Goal: Contribute content: Contribute content

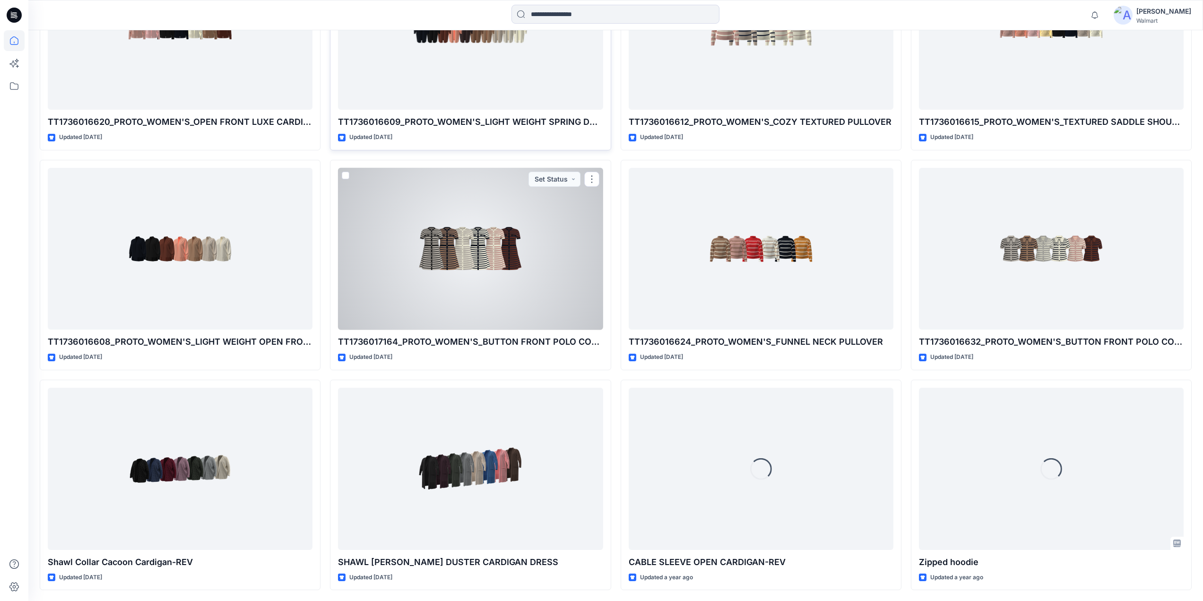
scroll to position [460, 0]
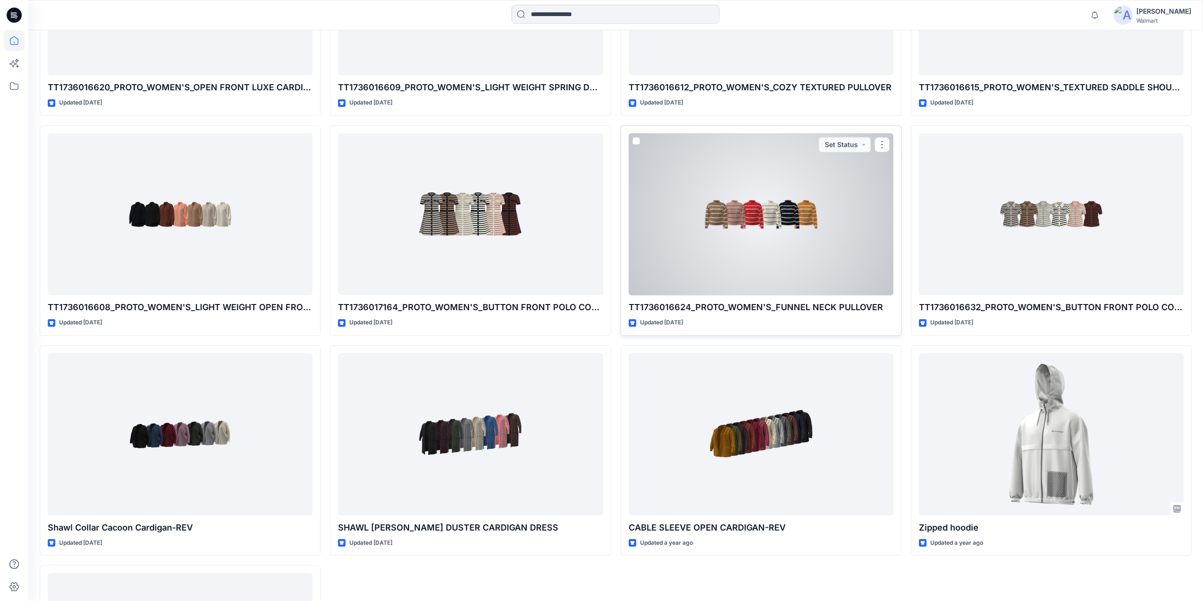
click at [780, 229] on div at bounding box center [761, 214] width 265 height 162
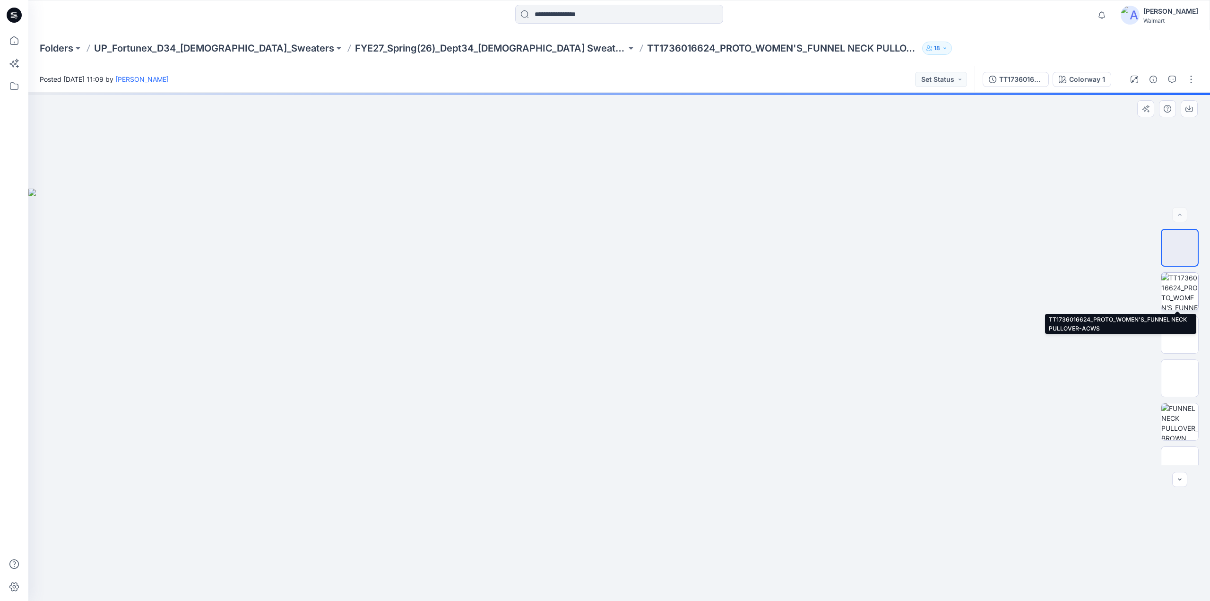
click at [1184, 287] on img at bounding box center [1180, 291] width 37 height 37
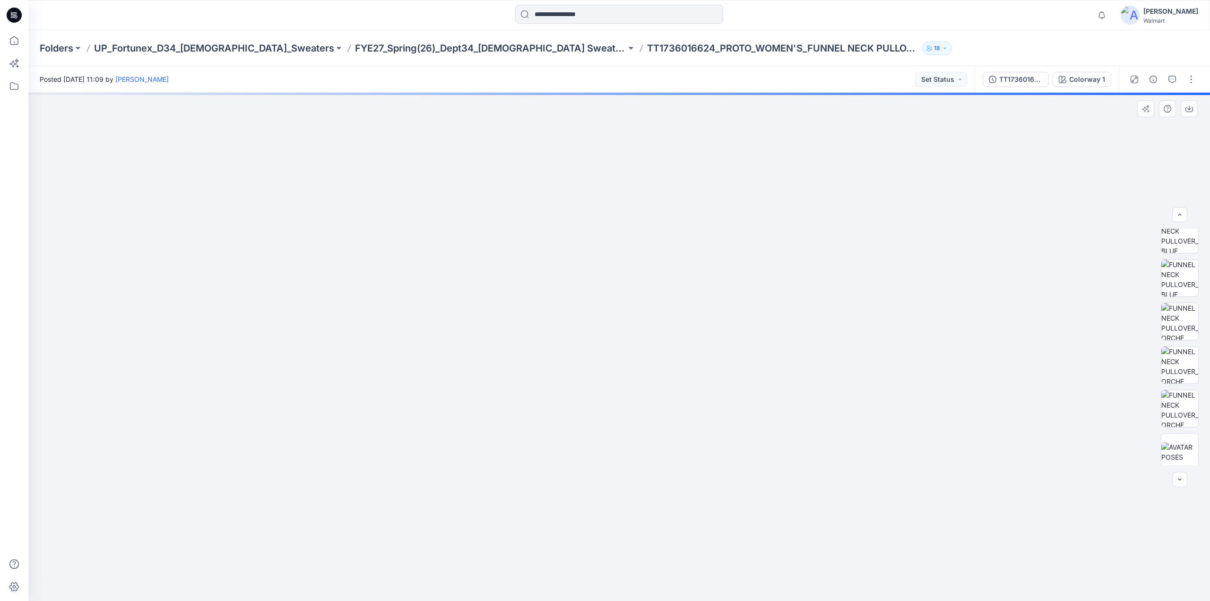
scroll to position [715, 0]
click at [473, 51] on p "FYE27_Spring(26)_Dept34_[DEMOGRAPHIC_DATA] Sweaters_Fortunex" at bounding box center [490, 48] width 271 height 13
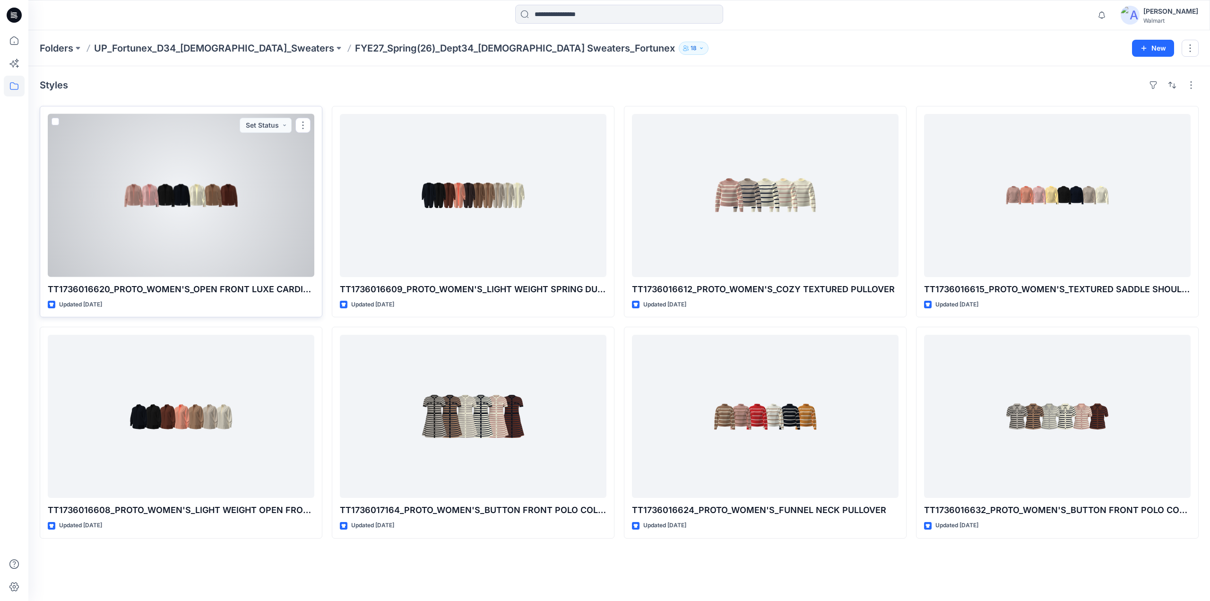
click at [197, 290] on p "TT1736016620_PROTO_WOMEN'S_OPEN FRONT LUXE CARDIGAN" at bounding box center [181, 289] width 267 height 13
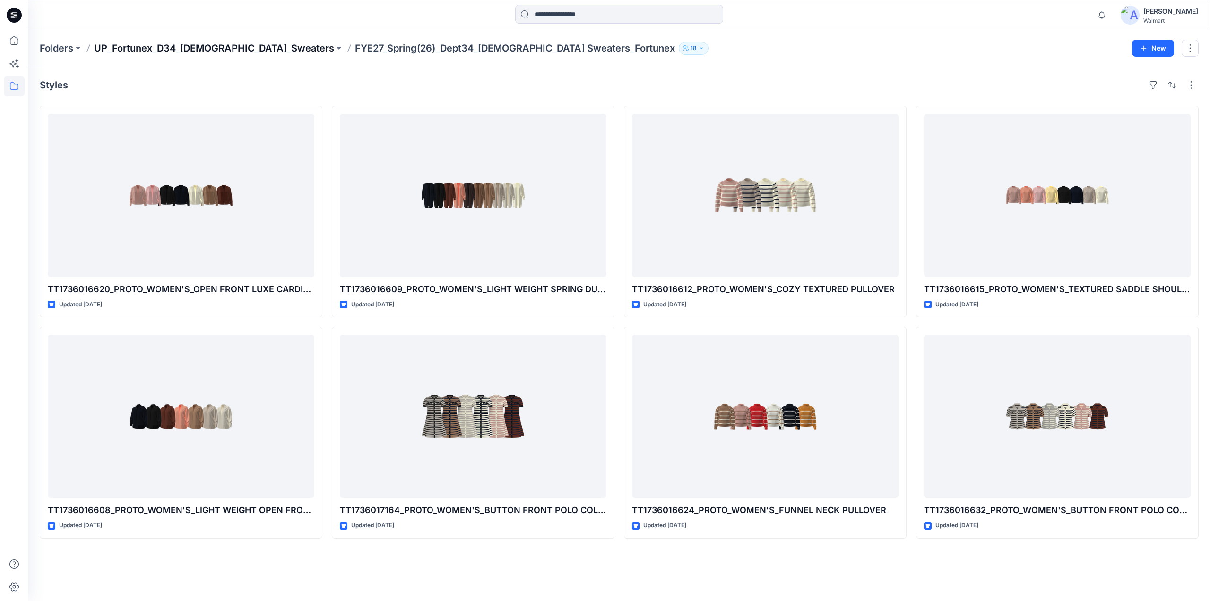
click at [187, 46] on p "UP_Fortunex_D34_[DEMOGRAPHIC_DATA]_Sweaters" at bounding box center [214, 48] width 240 height 13
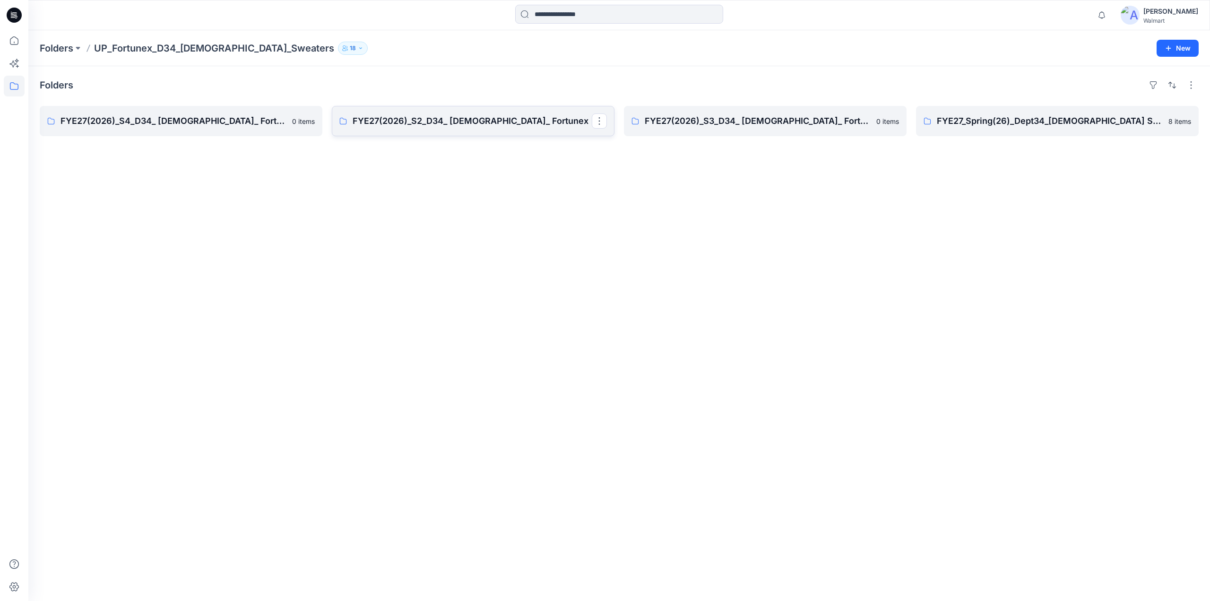
click at [476, 121] on p "FYE27(2026)_S2_D34_ Ladies_ Fortunex" at bounding box center [472, 120] width 239 height 13
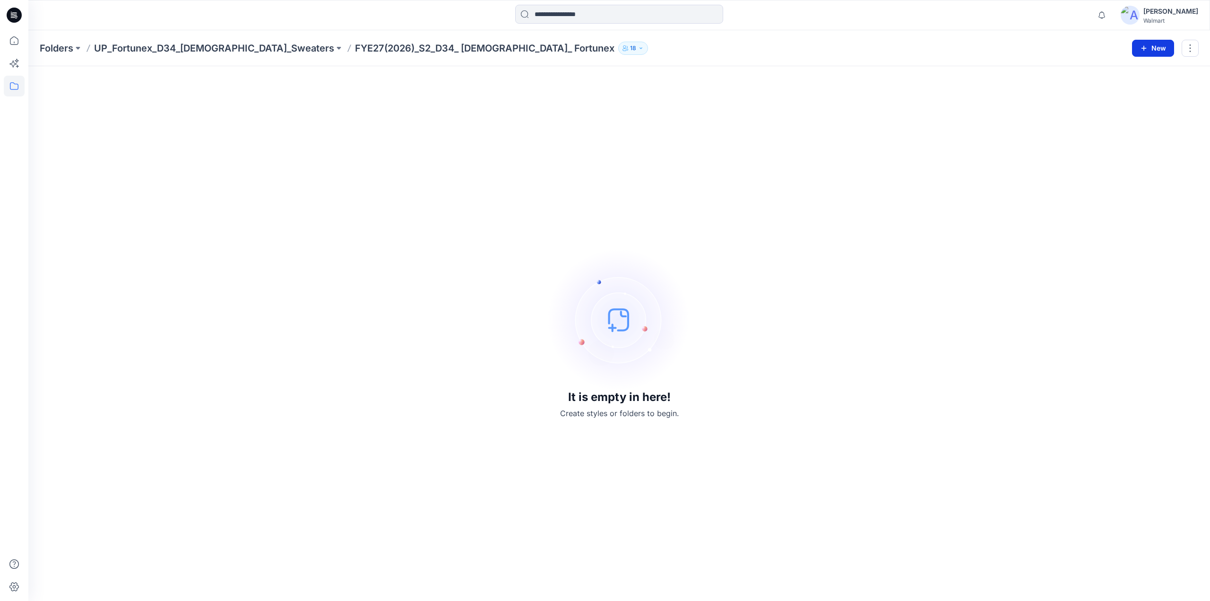
click at [1147, 48] on icon "button" at bounding box center [1144, 48] width 8 height 8
click at [1117, 72] on p "New Style" at bounding box center [1124, 71] width 32 height 11
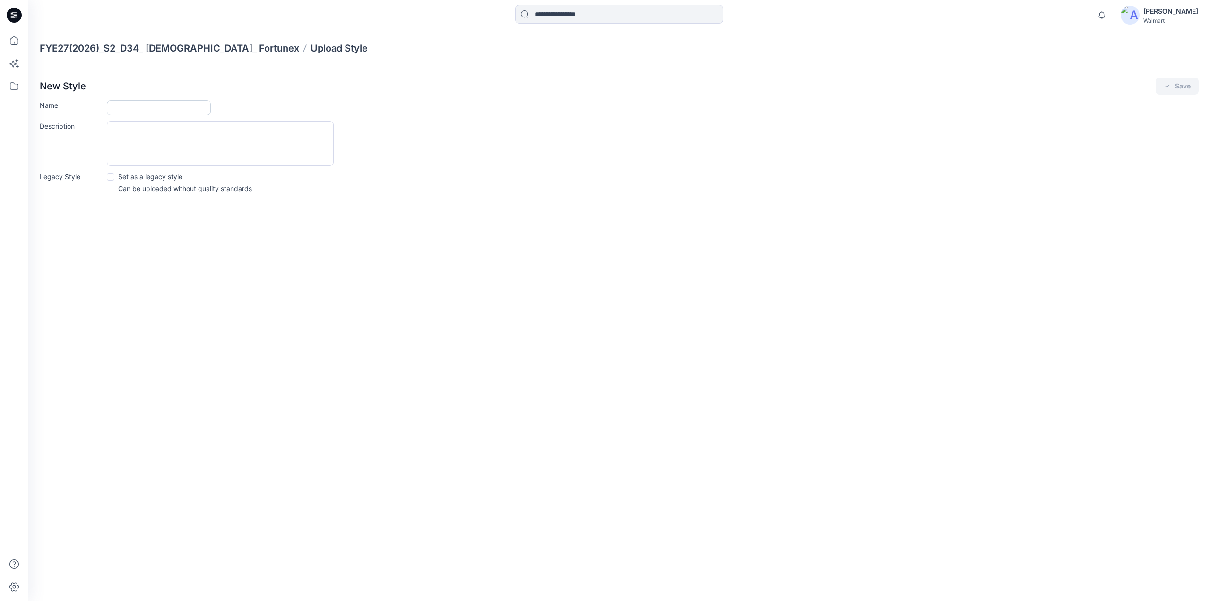
click at [159, 106] on input "Name" at bounding box center [159, 107] width 104 height 15
paste input "**********"
click at [134, 113] on input "**********" at bounding box center [159, 107] width 104 height 15
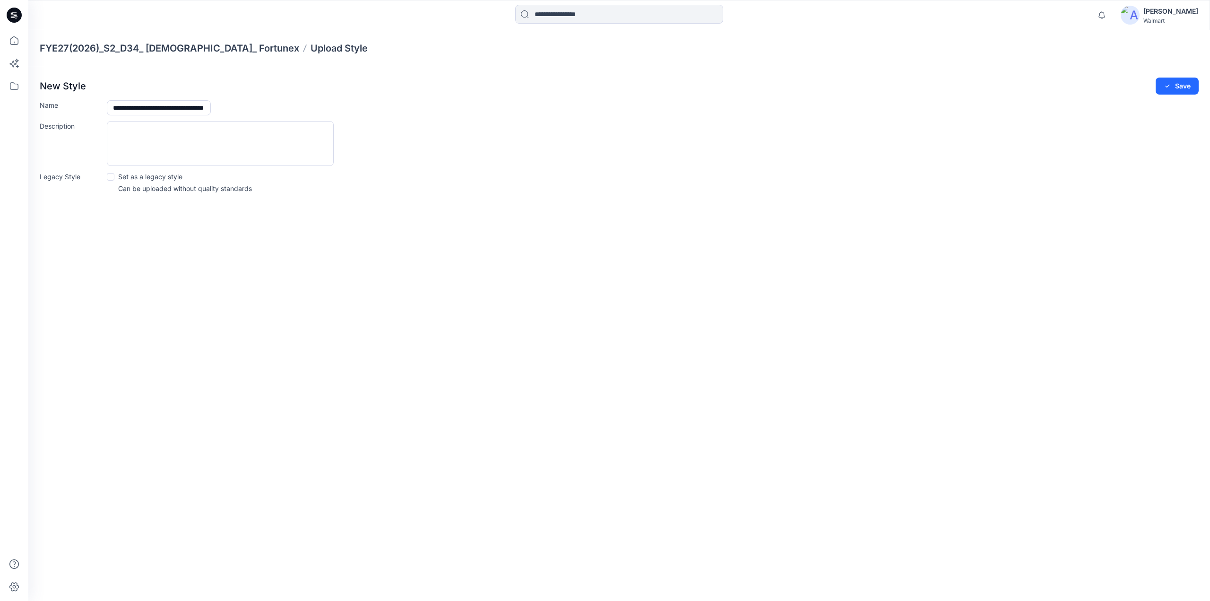
type input "**********"
click at [494, 124] on div "Description" at bounding box center [619, 143] width 1159 height 45
click at [1176, 85] on button "Save" at bounding box center [1177, 86] width 43 height 17
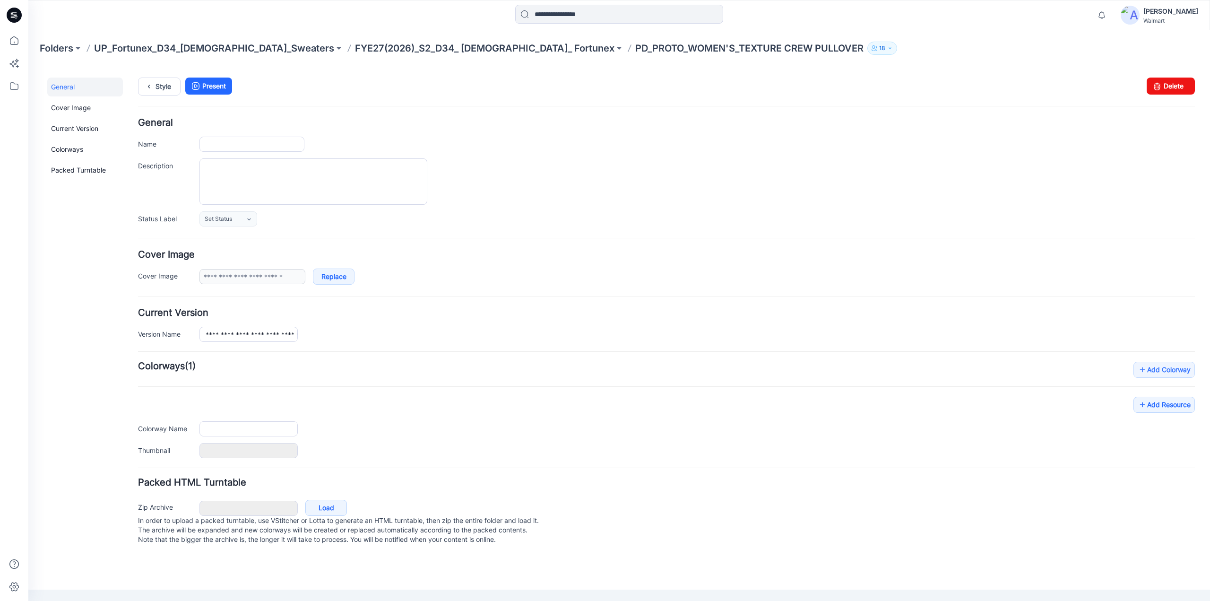
type input "**********"
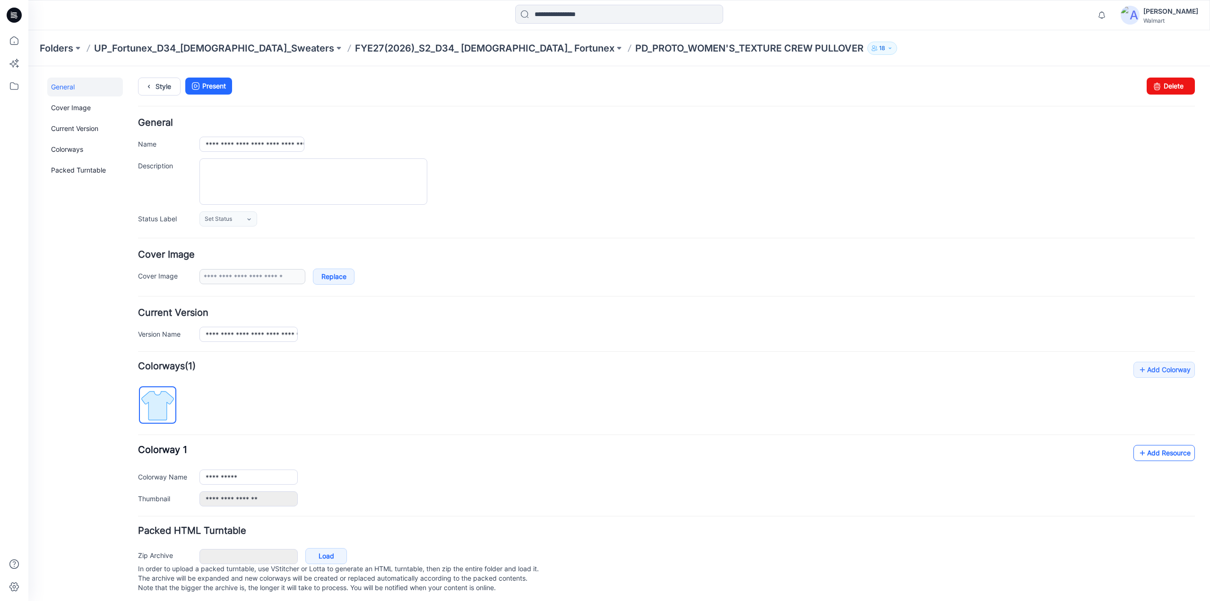
click at [1151, 454] on link "Add Resource" at bounding box center [1164, 453] width 61 height 16
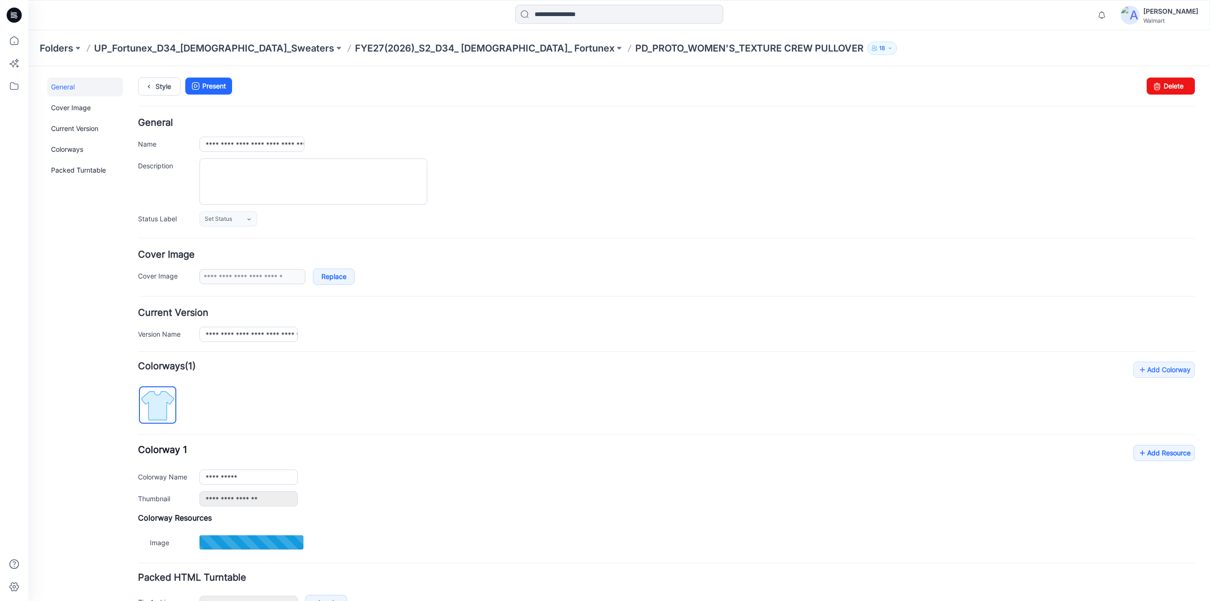
type input "**********"
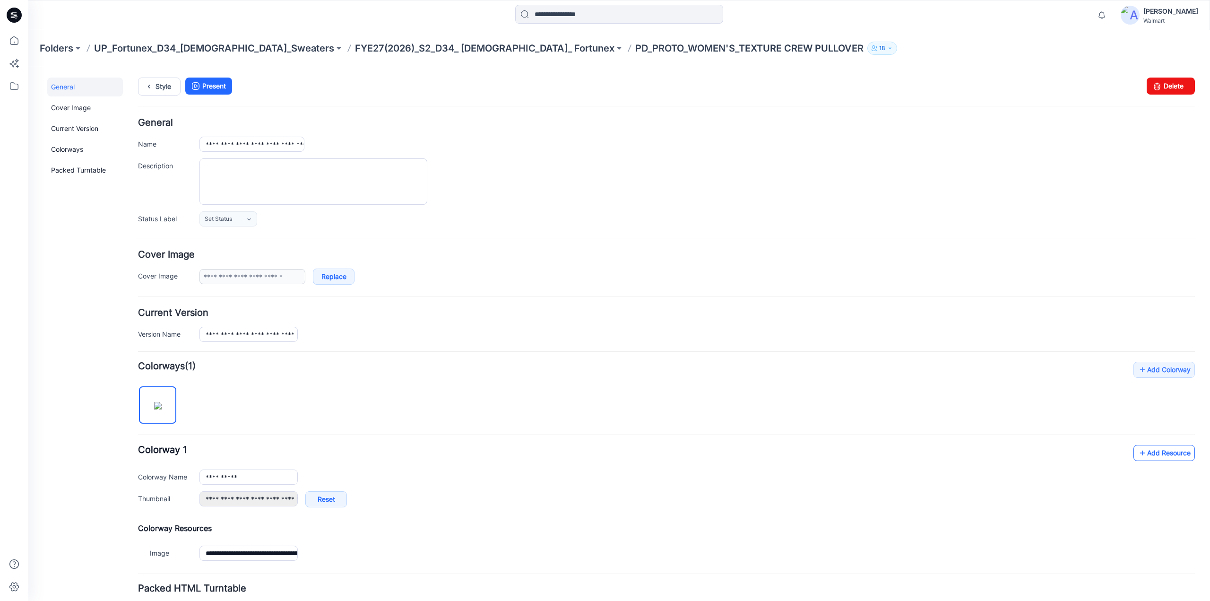
click at [1139, 453] on icon at bounding box center [1142, 452] width 9 height 15
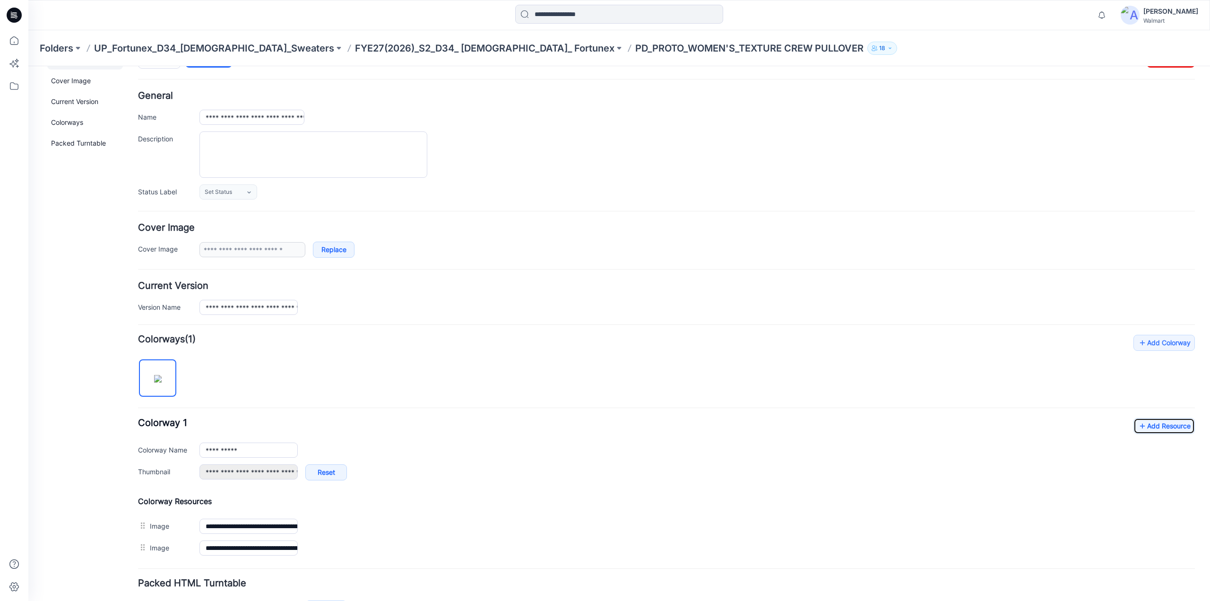
scroll to position [93, 0]
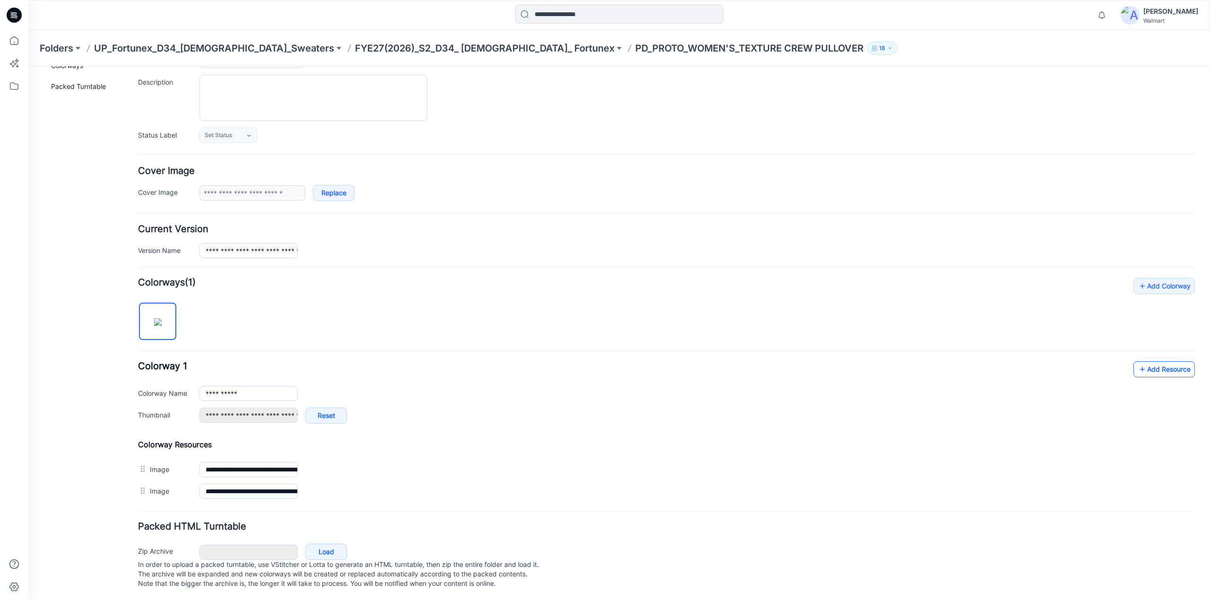
click at [1158, 361] on link "Add Resource" at bounding box center [1164, 369] width 61 height 16
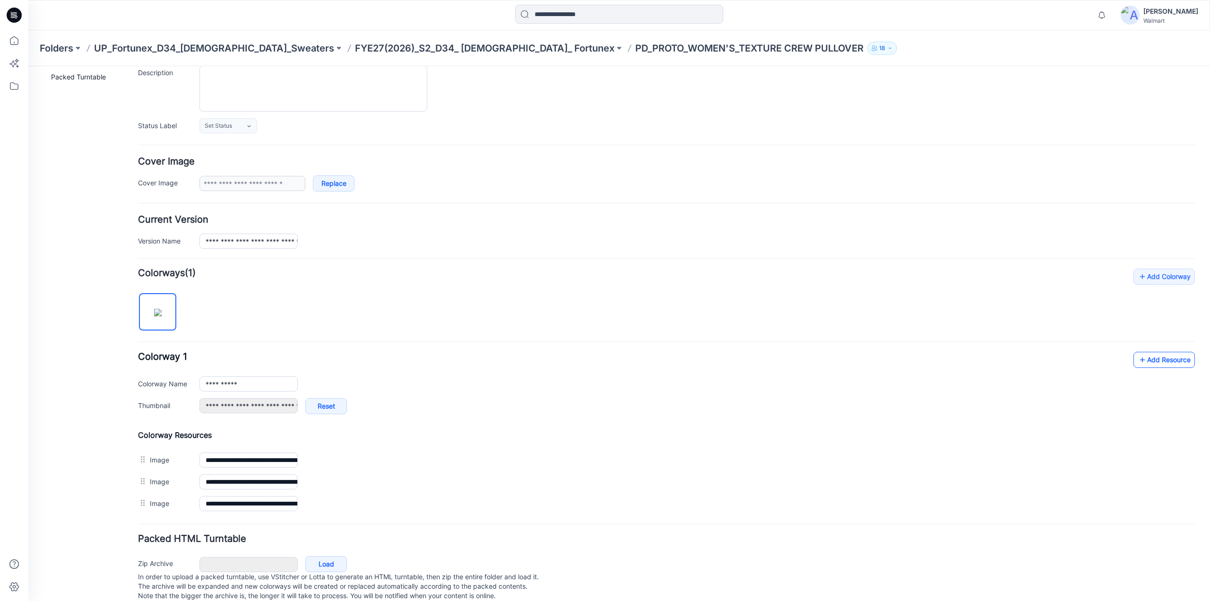
click at [1139, 364] on icon at bounding box center [1142, 359] width 9 height 15
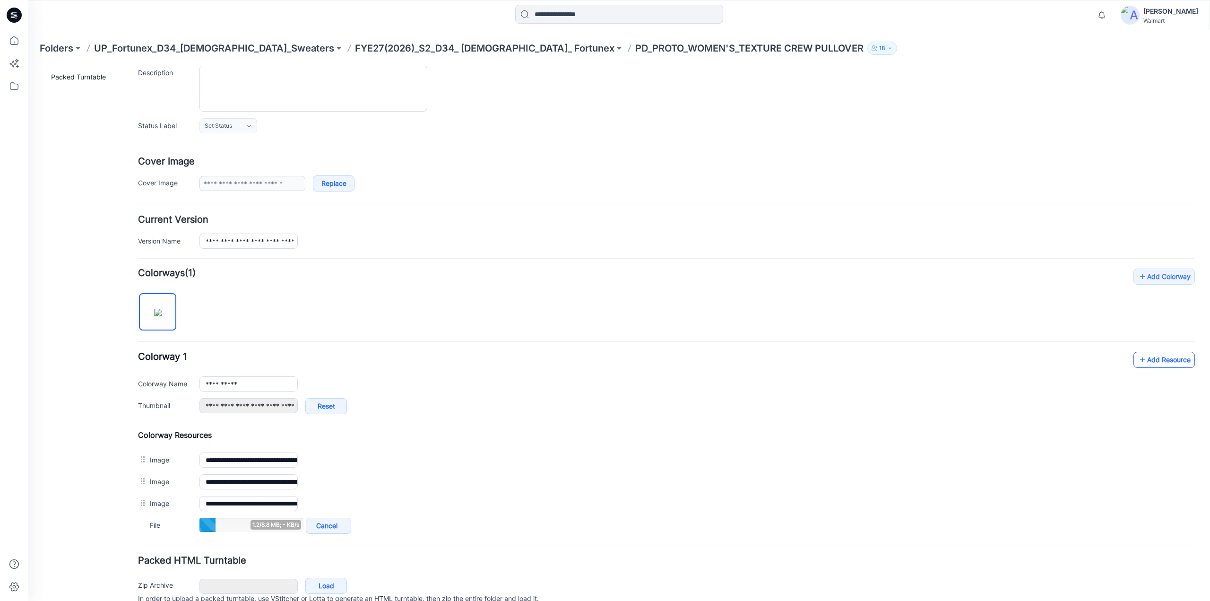
click at [1148, 361] on link "Add Resource" at bounding box center [1164, 360] width 61 height 16
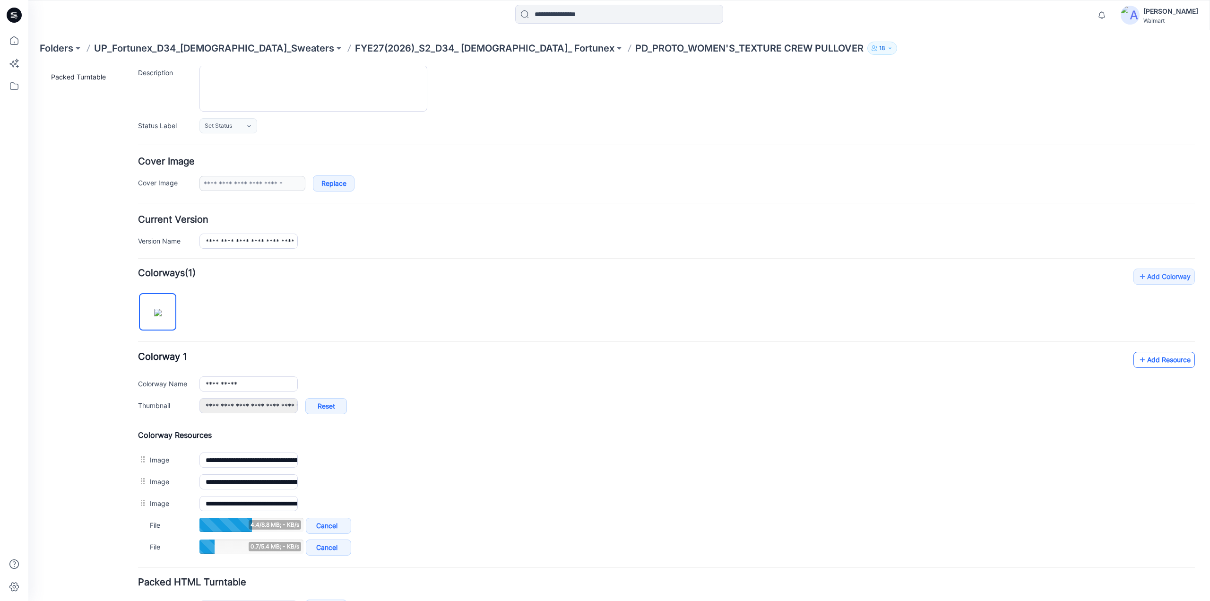
click at [1153, 360] on link "Add Resource" at bounding box center [1164, 360] width 61 height 16
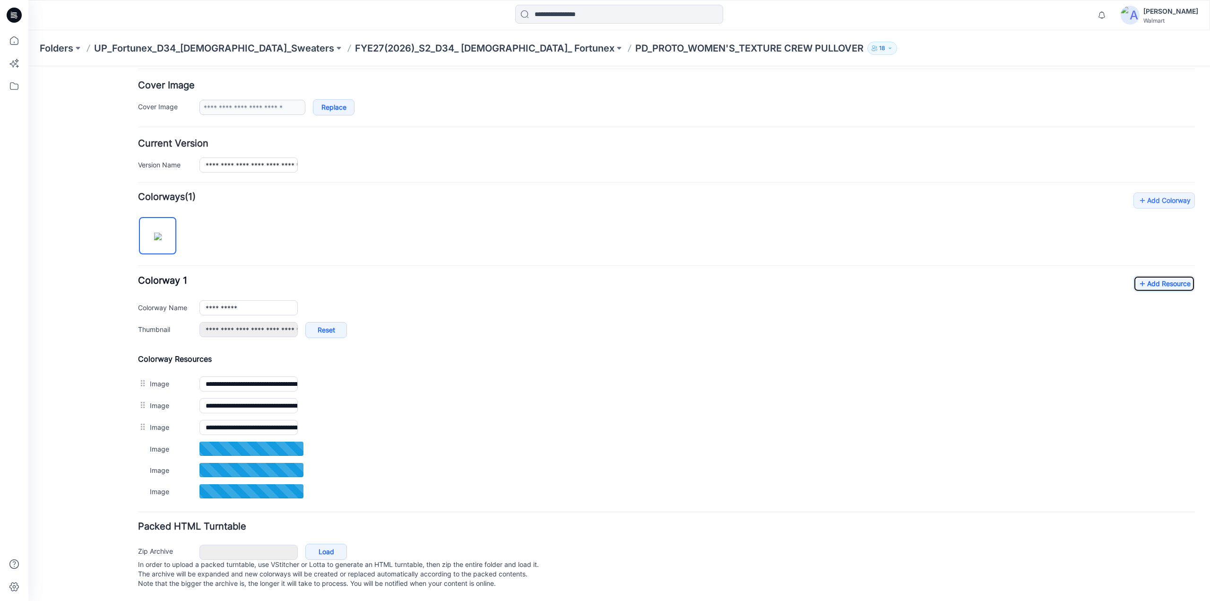
scroll to position [179, 0]
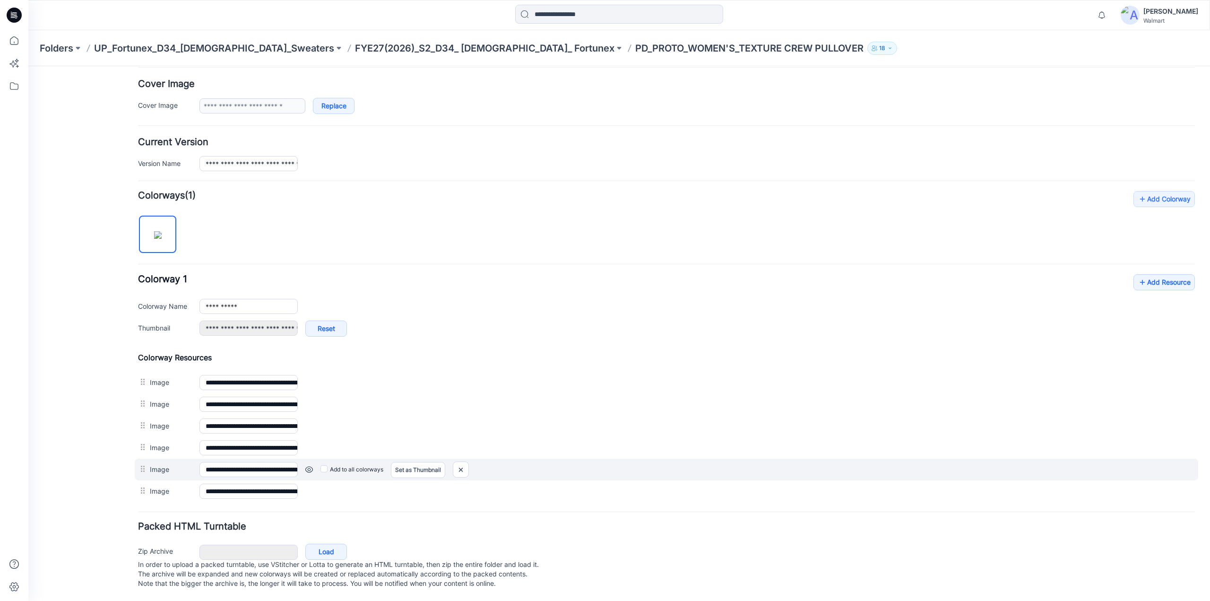
click at [28, 66] on link at bounding box center [28, 66] width 0 height 0
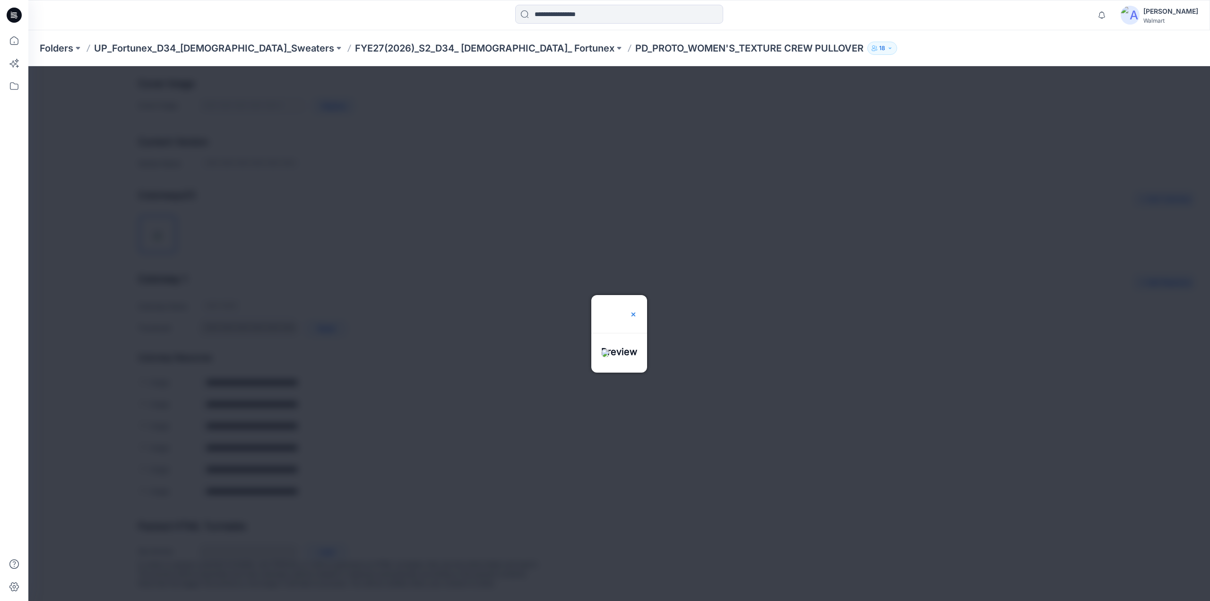
click at [637, 311] on img at bounding box center [634, 315] width 8 height 8
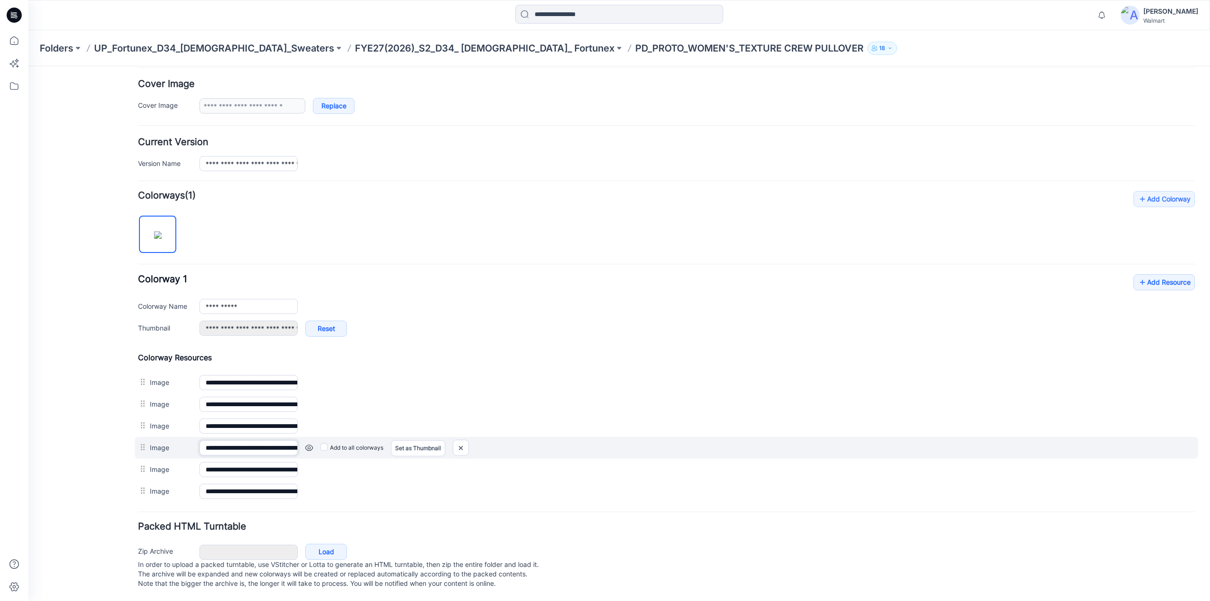
click at [280, 441] on input "**********" at bounding box center [248, 447] width 98 height 15
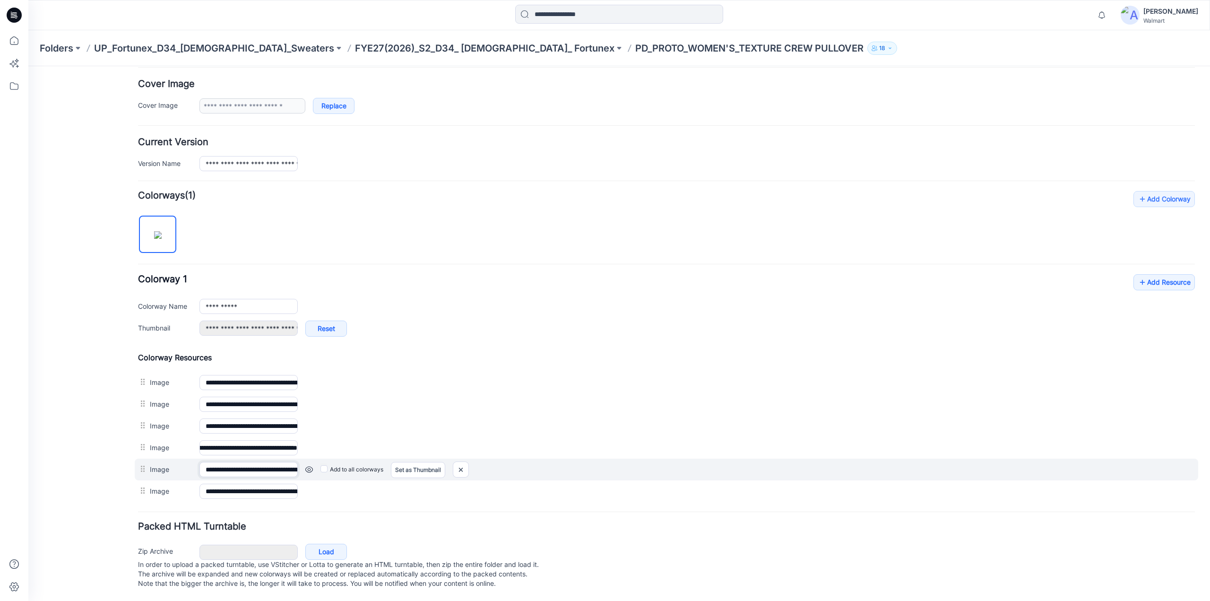
scroll to position [0, 0]
click at [284, 462] on input "**********" at bounding box center [248, 469] width 98 height 15
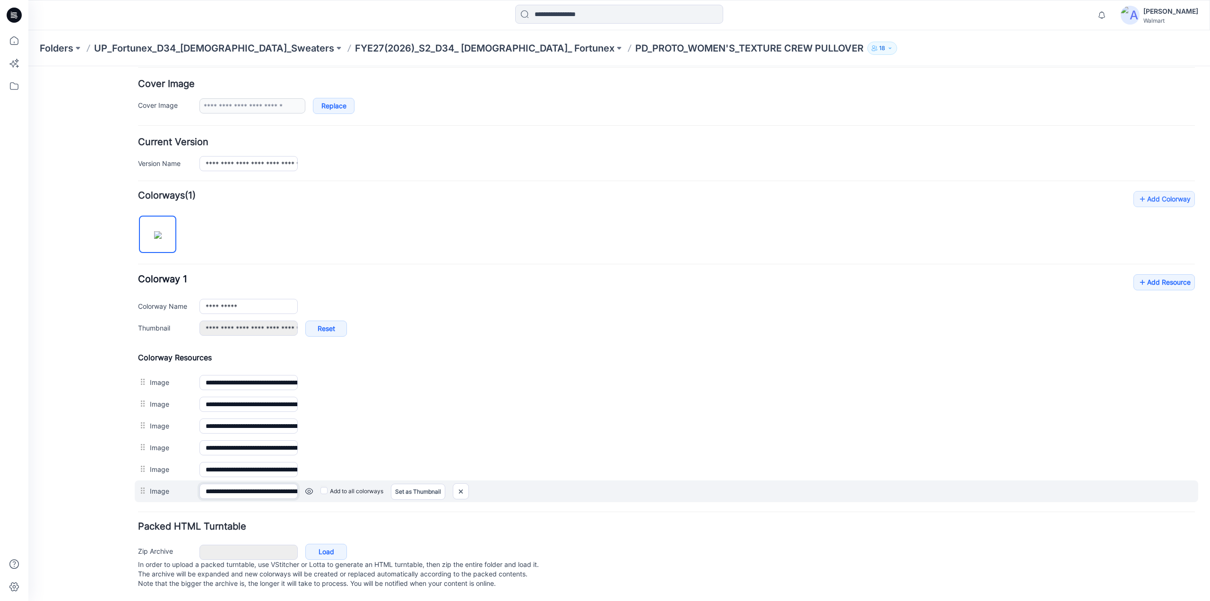
click at [278, 484] on input "**********" at bounding box center [248, 491] width 98 height 15
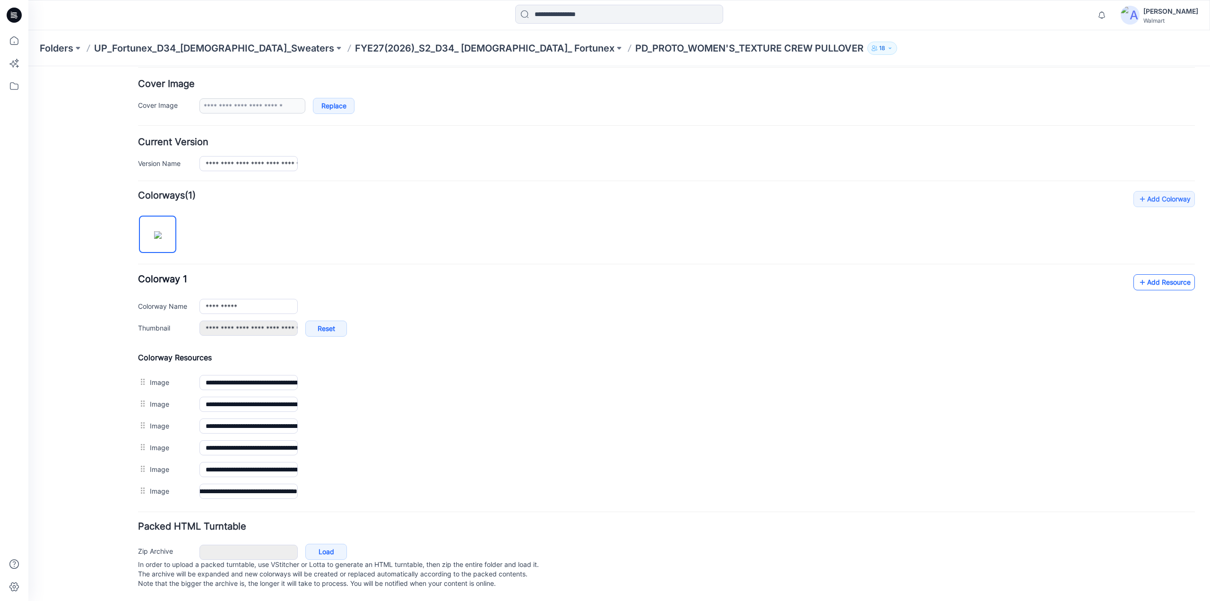
click at [1149, 279] on link "Add Resource" at bounding box center [1164, 282] width 61 height 16
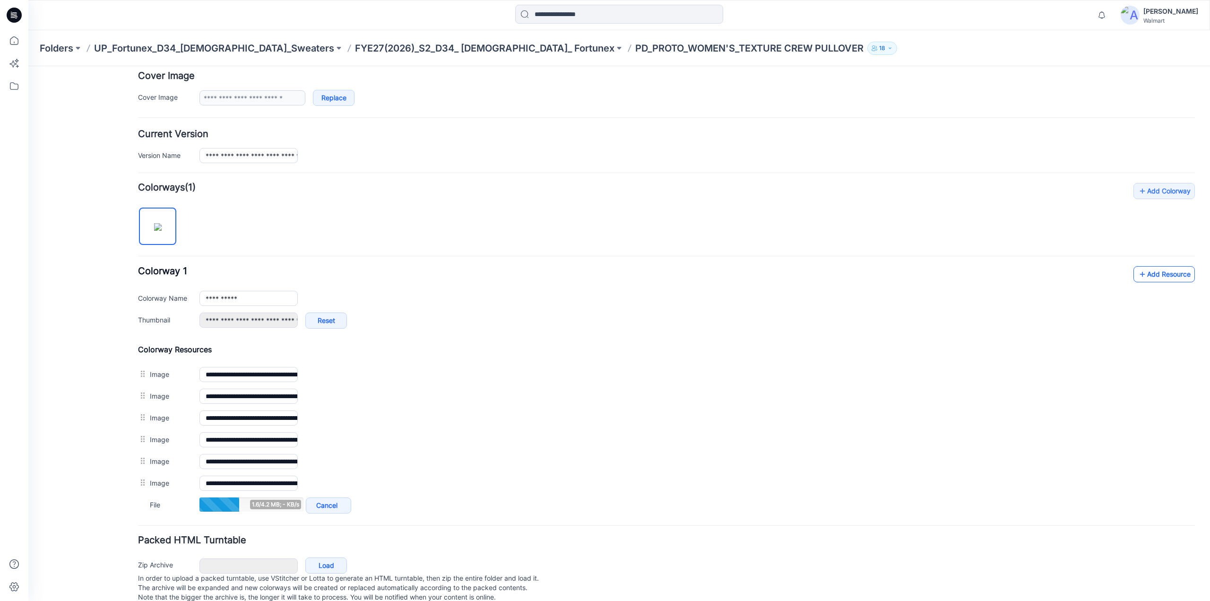
click at [1146, 274] on link "Add Resource" at bounding box center [1164, 274] width 61 height 16
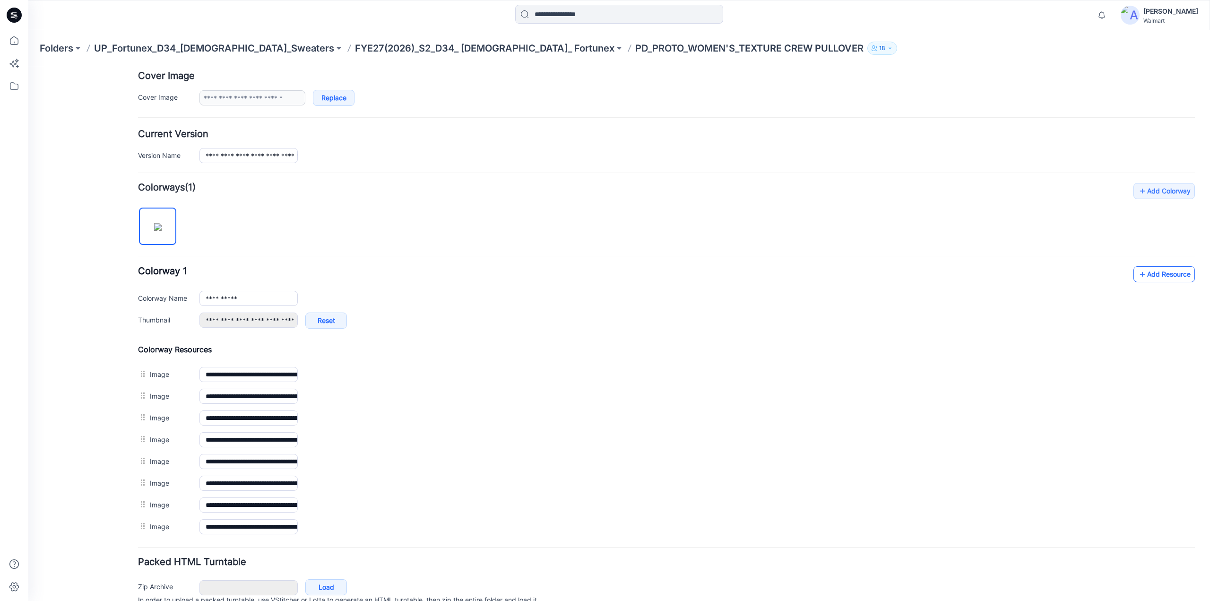
click at [1155, 277] on link "Add Resource" at bounding box center [1164, 274] width 61 height 16
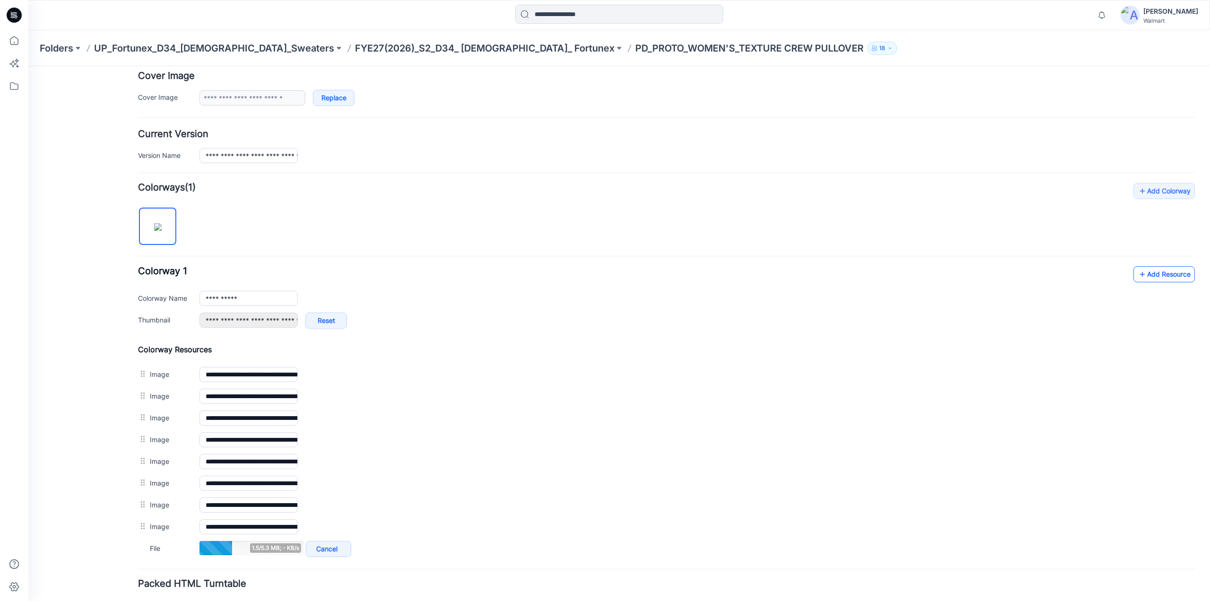
click at [1160, 274] on link "Add Resource" at bounding box center [1164, 274] width 61 height 16
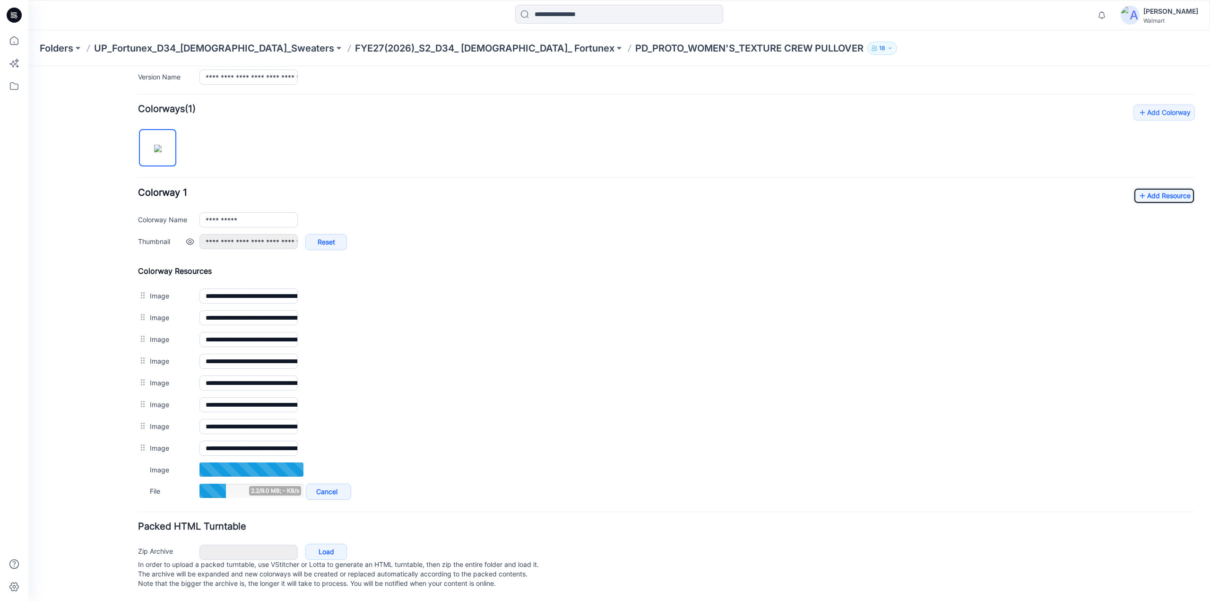
scroll to position [267, 0]
click at [1161, 188] on link "Add Resource" at bounding box center [1164, 195] width 61 height 16
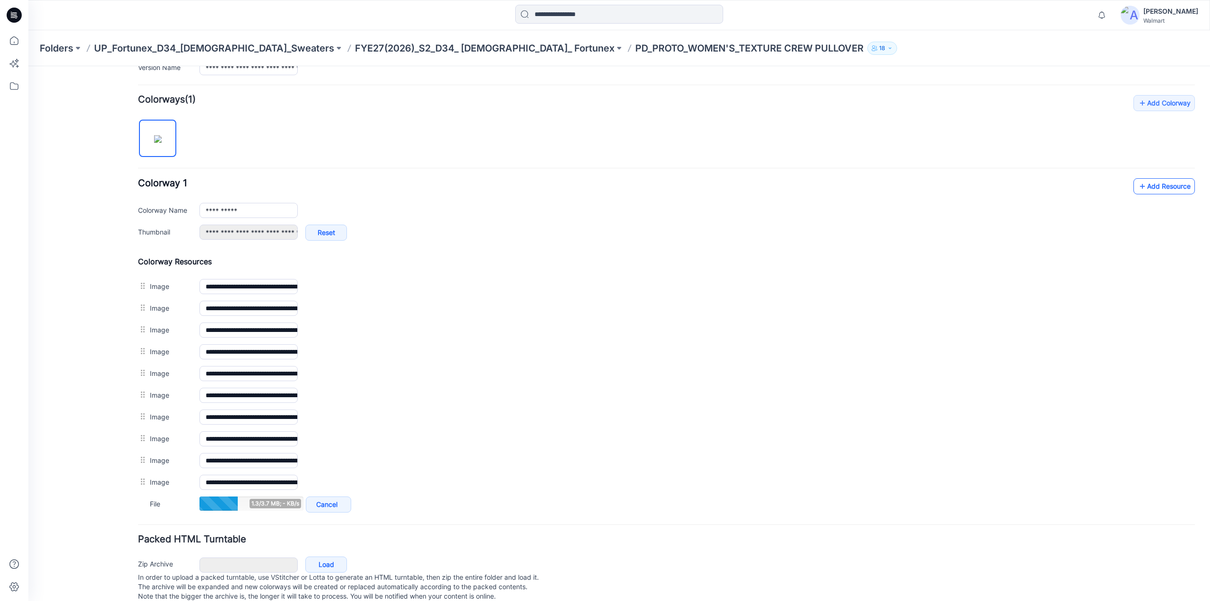
click at [1160, 185] on link "Add Resource" at bounding box center [1164, 186] width 61 height 16
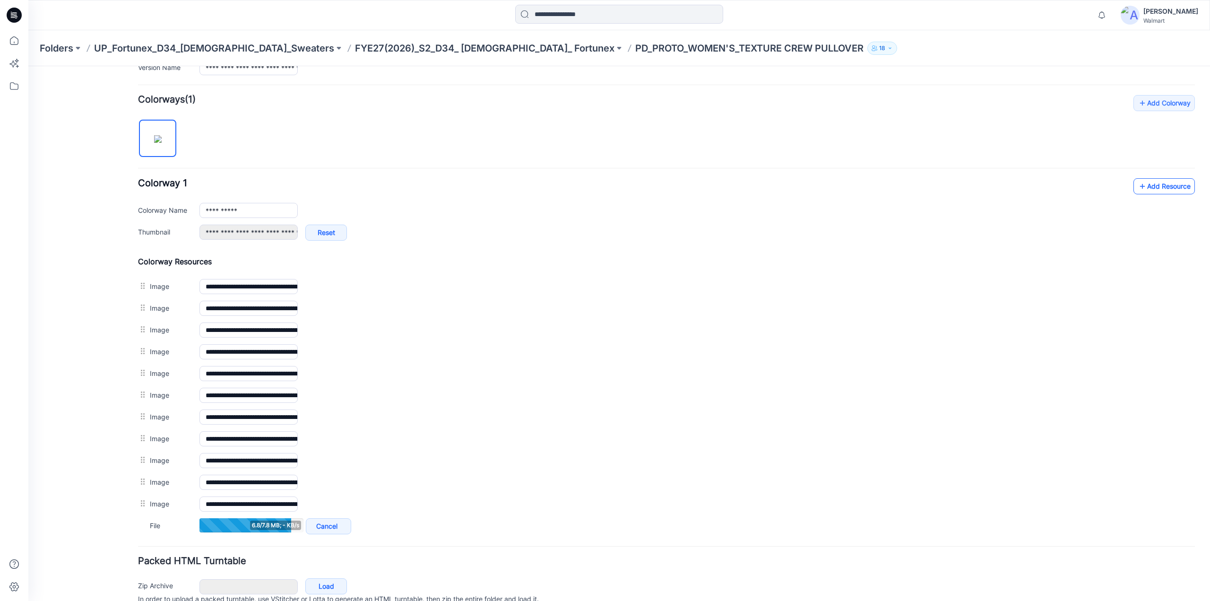
click at [1164, 187] on link "Add Resource" at bounding box center [1164, 186] width 61 height 16
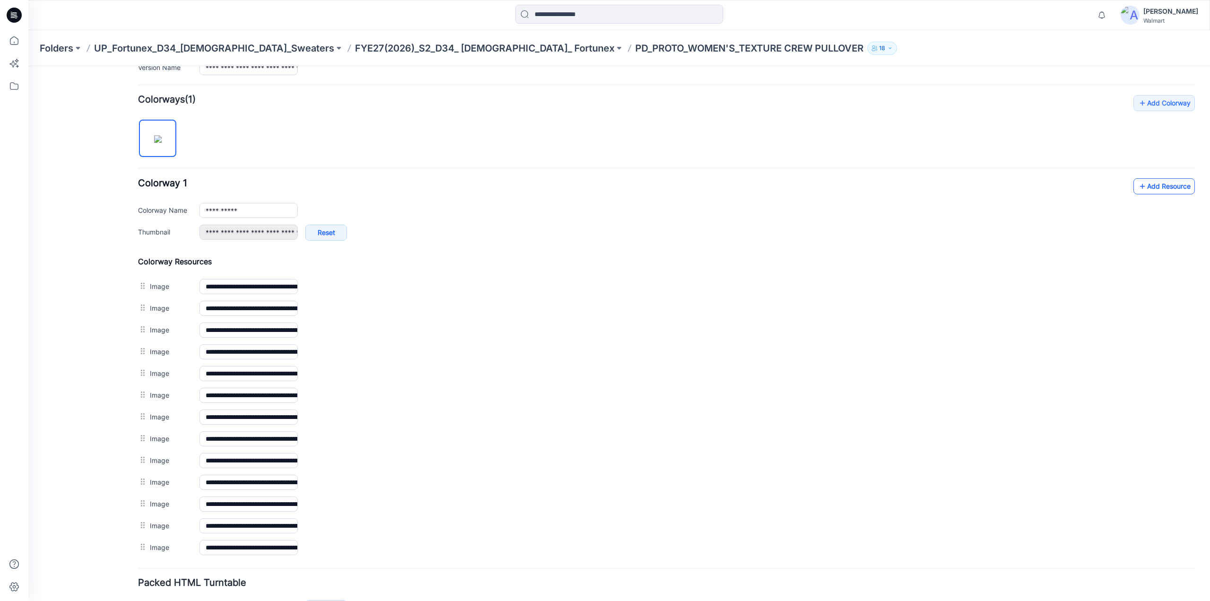
click at [1159, 188] on link "Add Resource" at bounding box center [1164, 186] width 61 height 16
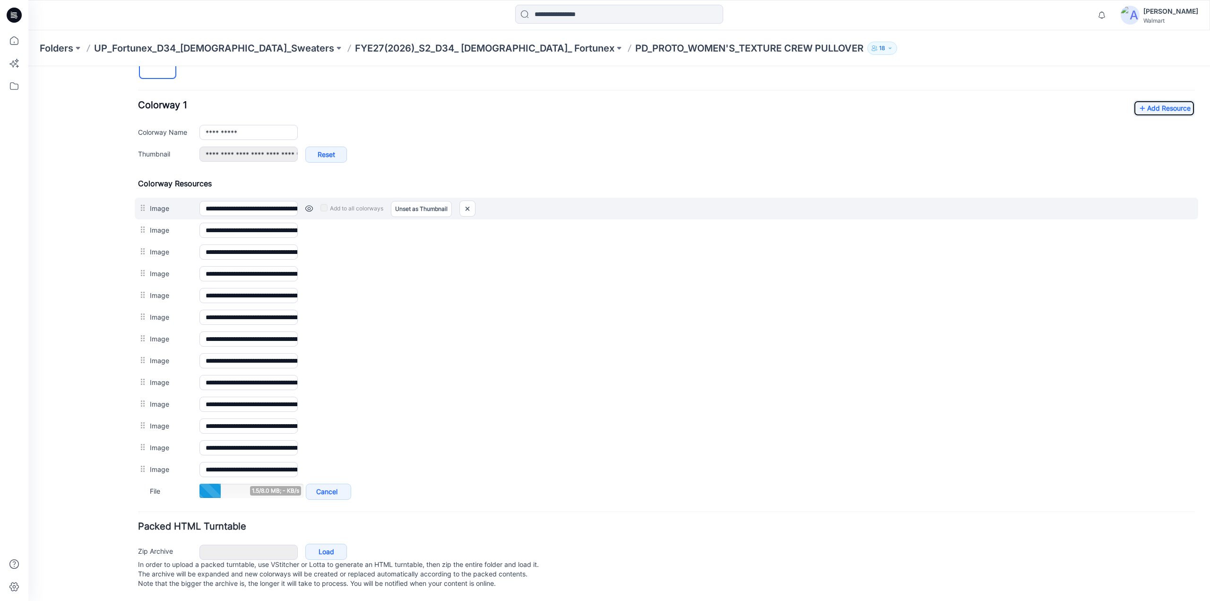
scroll to position [354, 0]
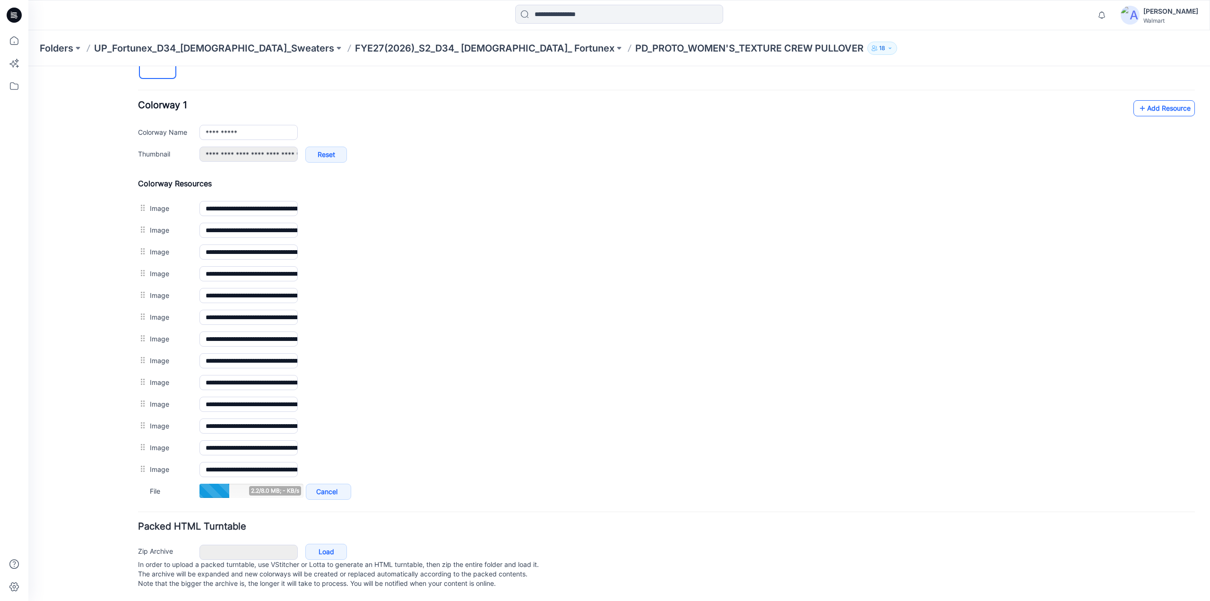
click at [1151, 100] on link "Add Resource" at bounding box center [1164, 108] width 61 height 16
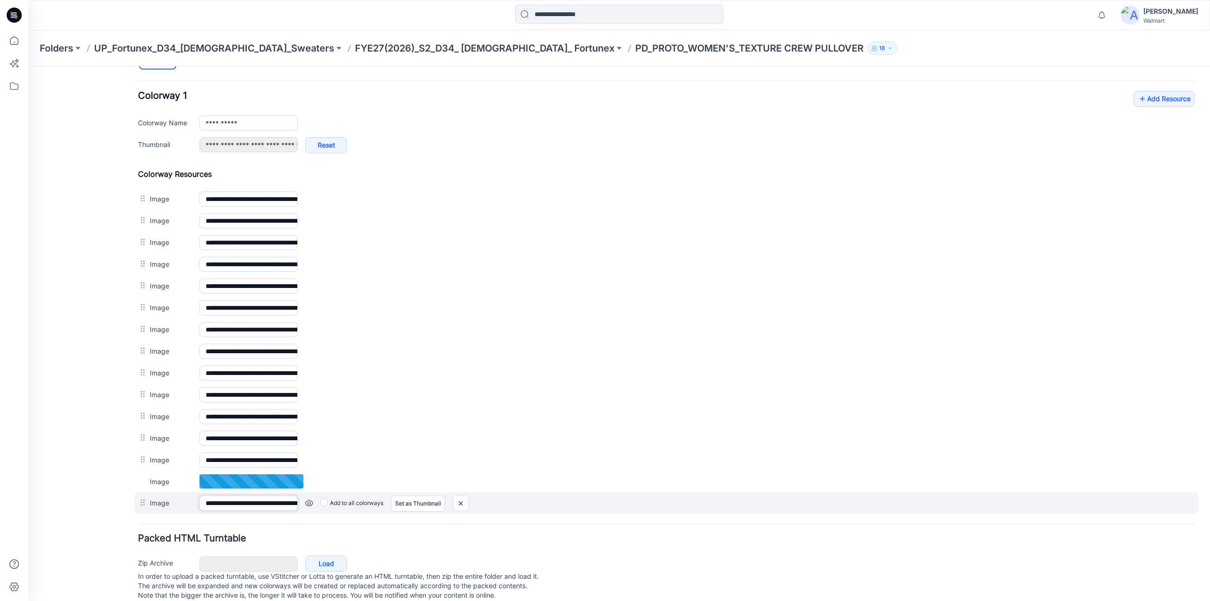
click at [247, 505] on input "**********" at bounding box center [248, 502] width 98 height 15
click at [285, 507] on input "**********" at bounding box center [248, 502] width 98 height 15
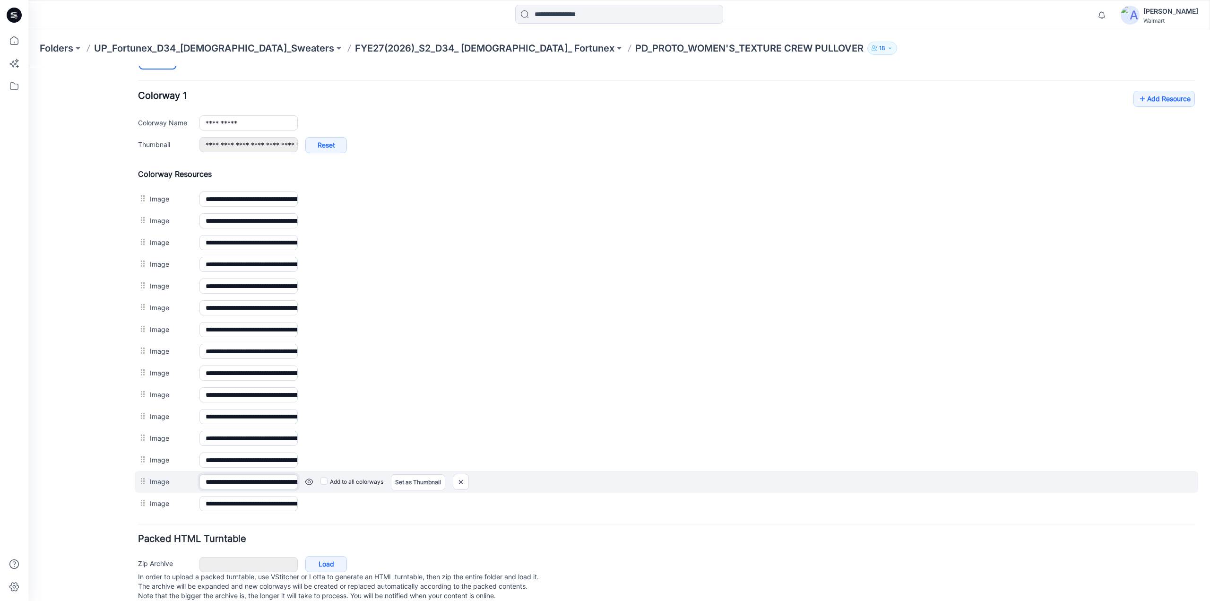
click at [275, 478] on input "**********" at bounding box center [248, 481] width 98 height 15
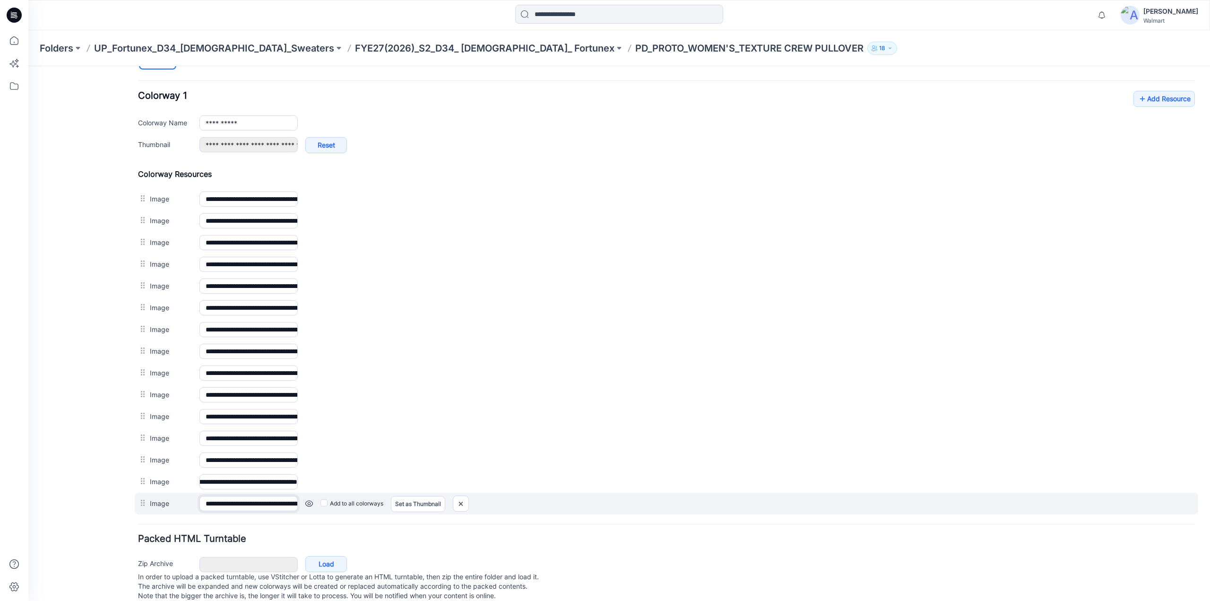
scroll to position [0, 0]
click at [267, 501] on input "**********" at bounding box center [248, 503] width 98 height 15
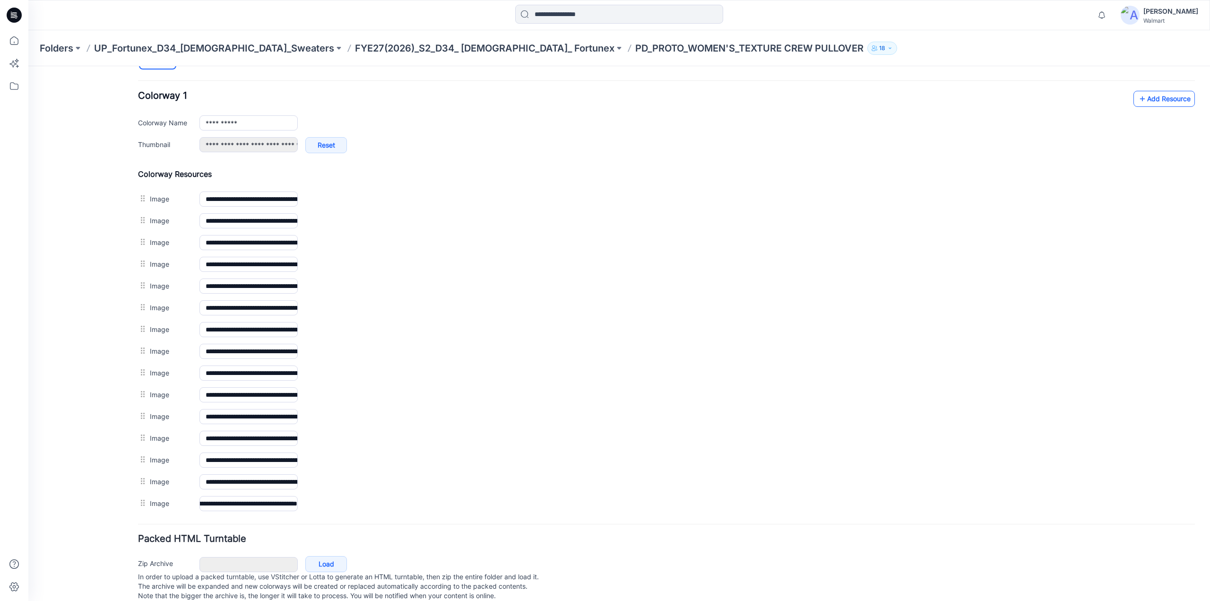
click at [1146, 97] on link "Add Resource" at bounding box center [1164, 99] width 61 height 16
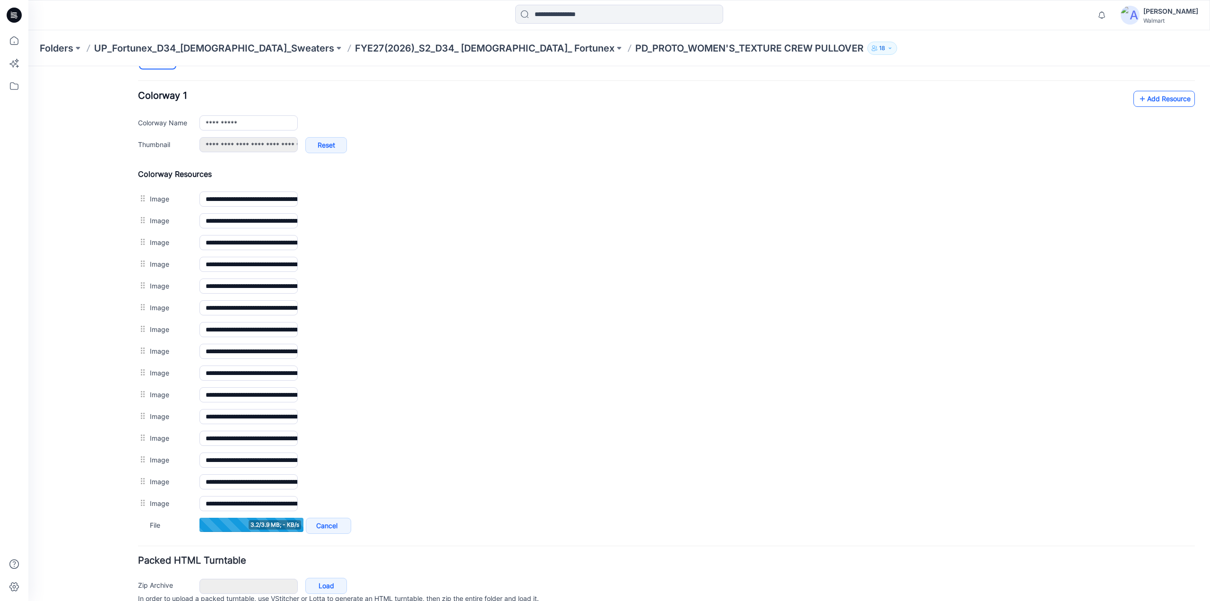
click at [1144, 99] on link "Add Resource" at bounding box center [1164, 99] width 61 height 16
click at [1147, 99] on link "Add Resource" at bounding box center [1164, 99] width 61 height 16
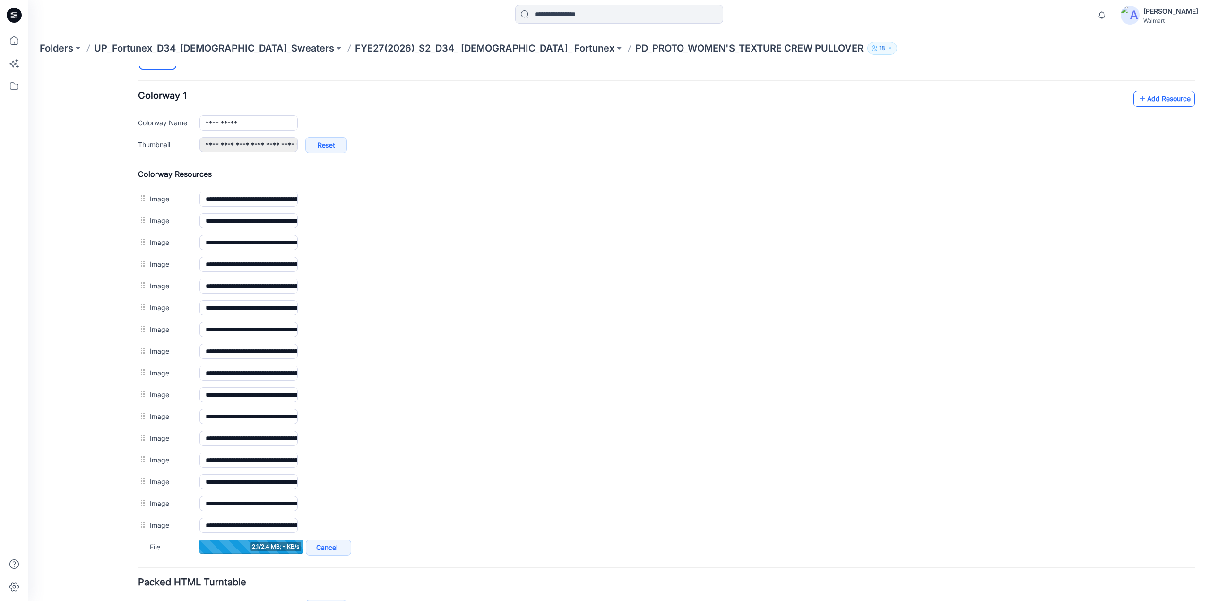
click at [1156, 95] on link "Add Resource" at bounding box center [1164, 99] width 61 height 16
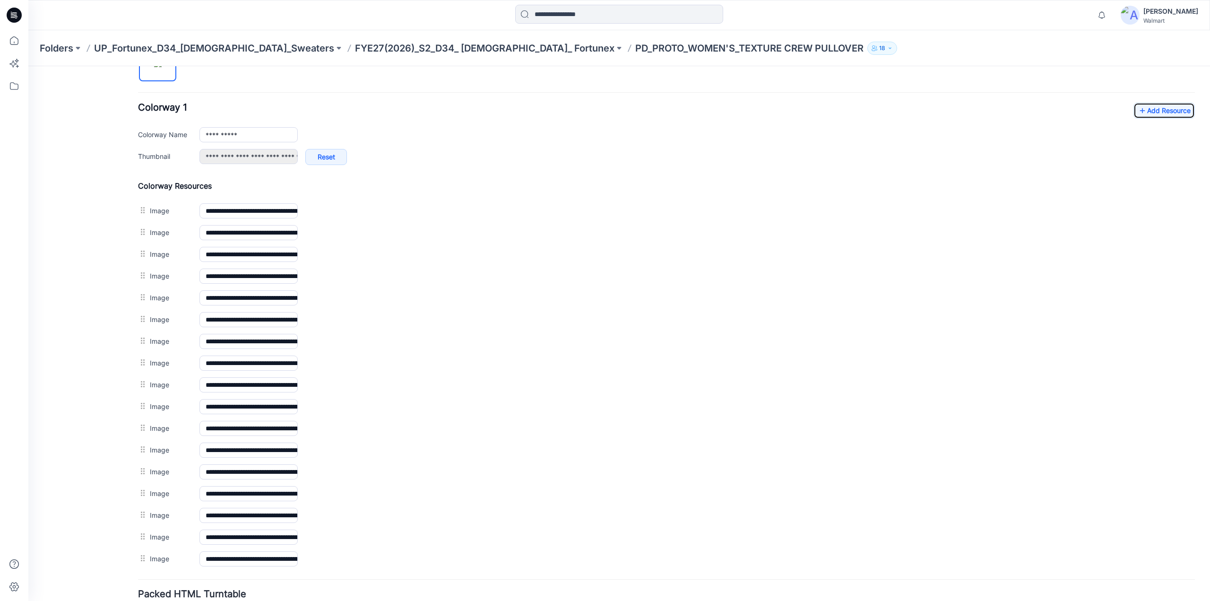
scroll to position [277, 0]
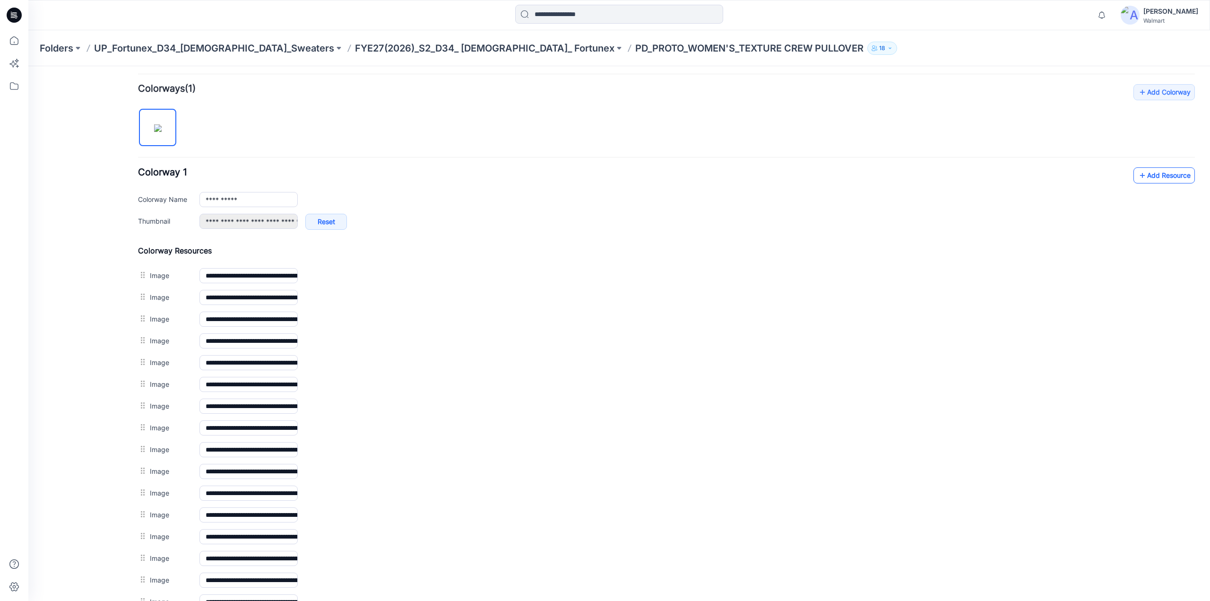
click at [1153, 176] on link "Add Resource" at bounding box center [1164, 175] width 61 height 16
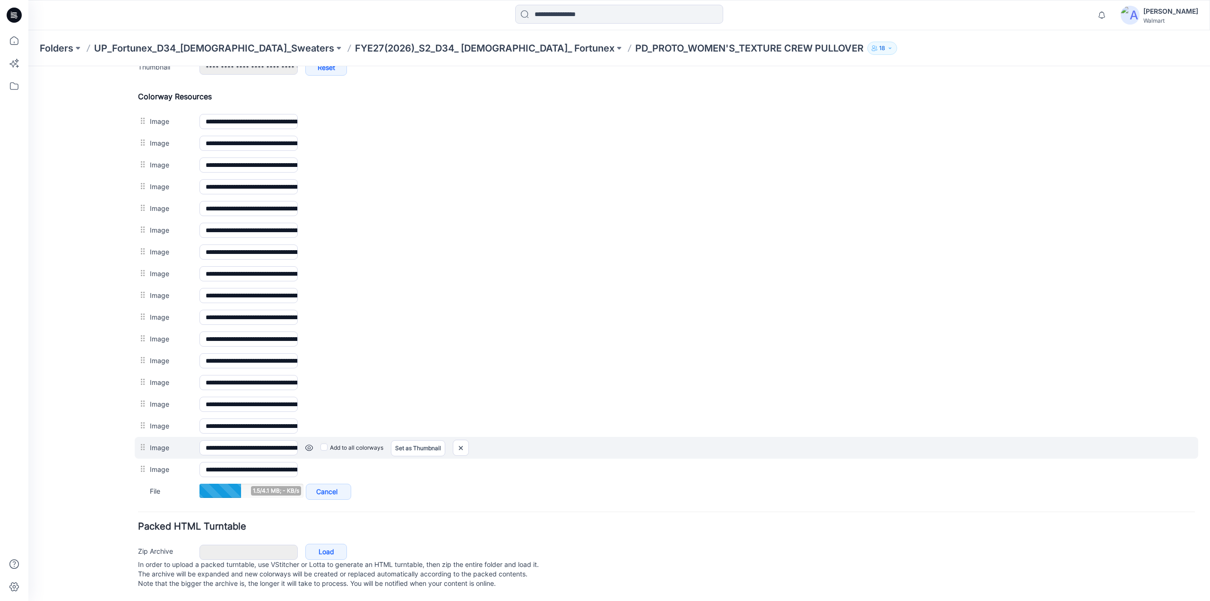
scroll to position [441, 0]
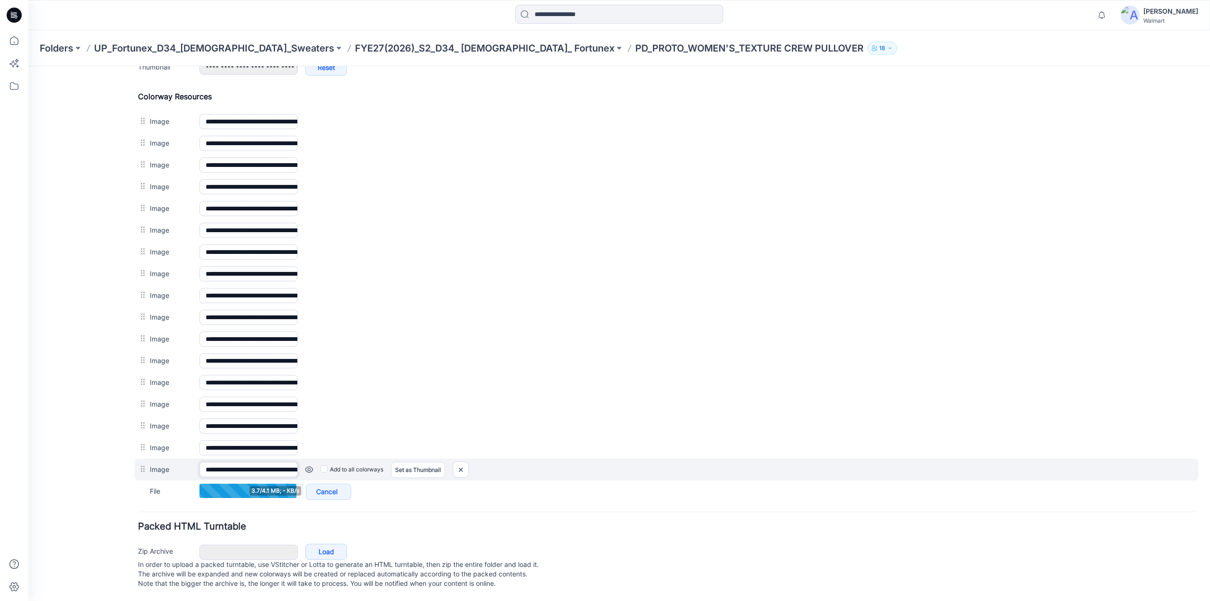
click at [284, 463] on input "**********" at bounding box center [248, 469] width 98 height 15
click at [261, 462] on input "**********" at bounding box center [248, 469] width 98 height 15
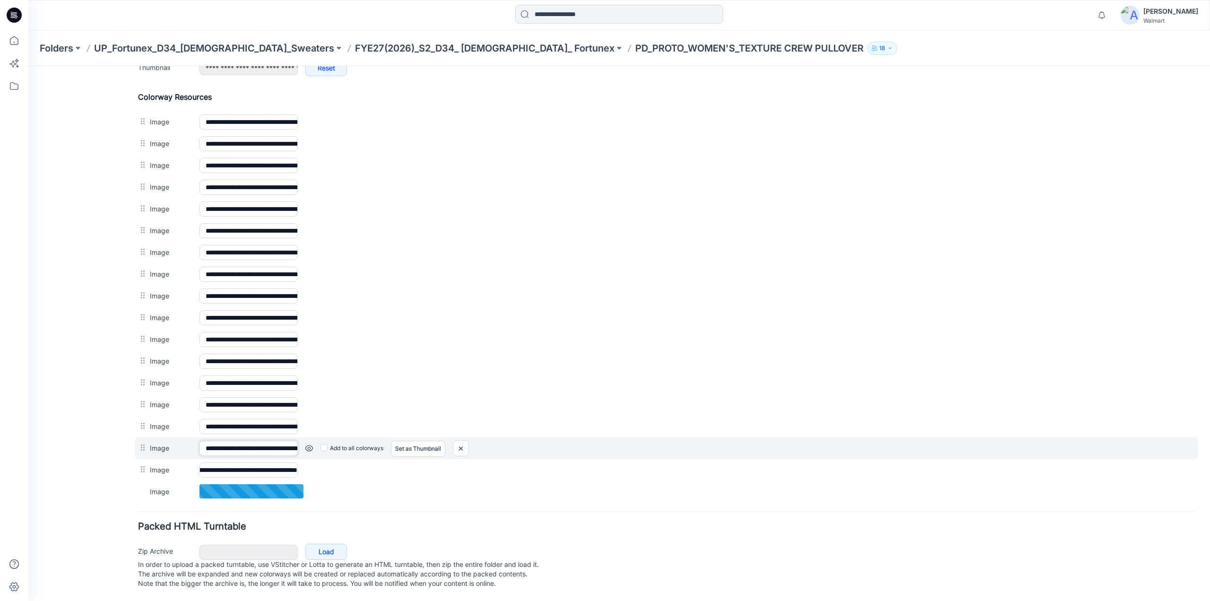
scroll to position [0, 0]
click at [288, 442] on input "**********" at bounding box center [248, 448] width 98 height 15
click at [286, 440] on input "**********" at bounding box center [248, 447] width 98 height 15
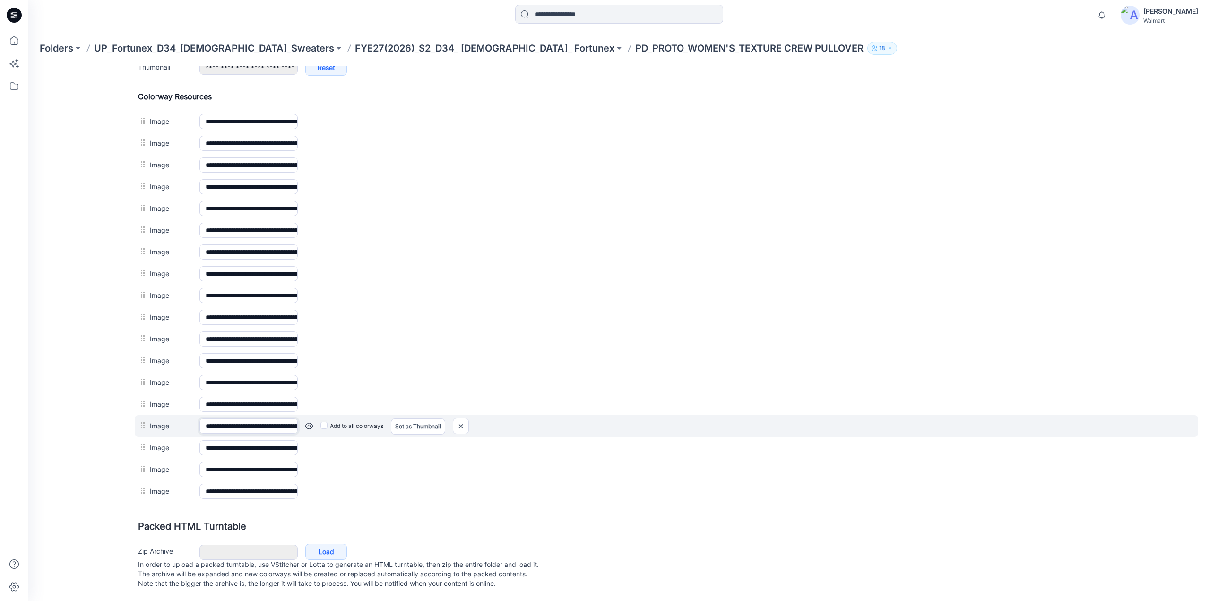
click at [281, 422] on input "**********" at bounding box center [248, 425] width 98 height 15
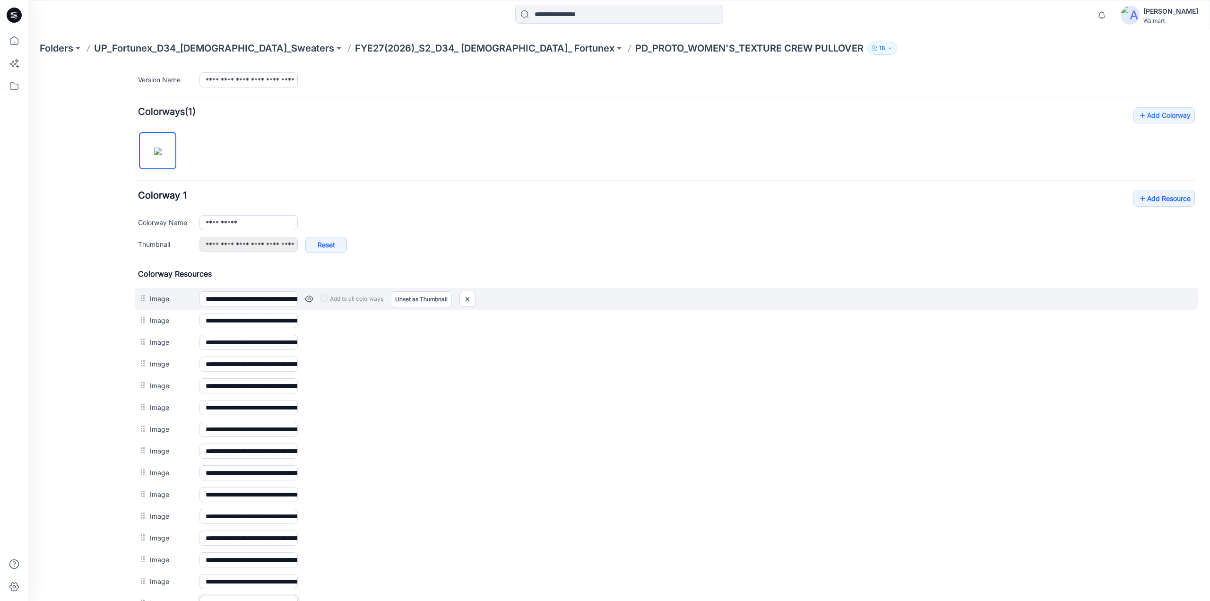
scroll to position [251, 0]
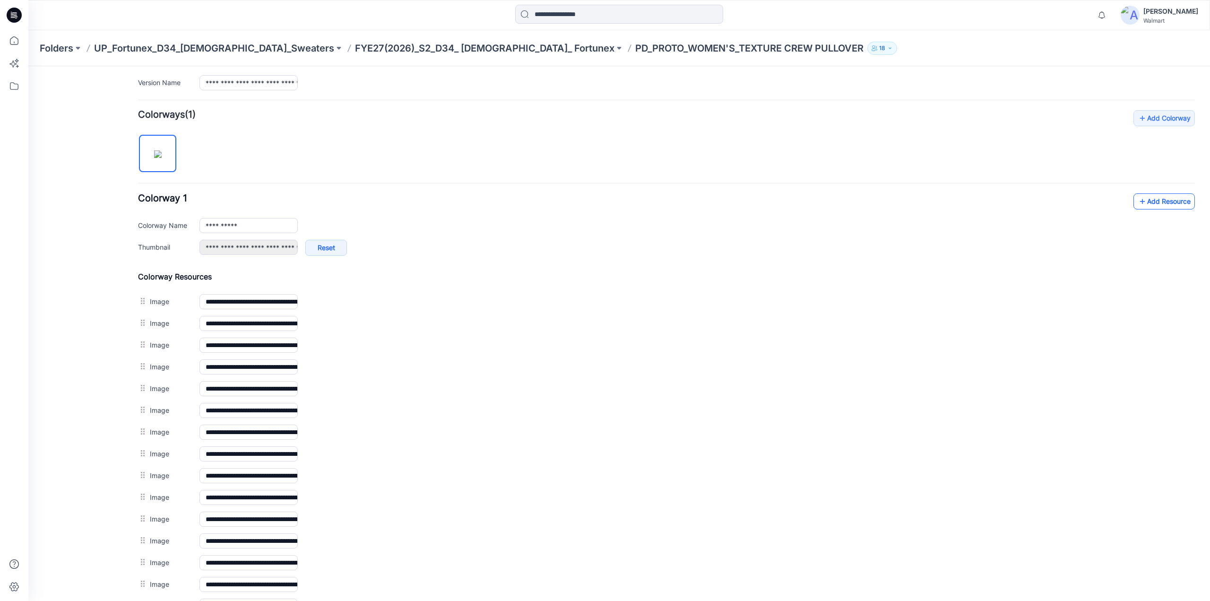
click at [1142, 202] on link "Add Resource" at bounding box center [1164, 201] width 61 height 16
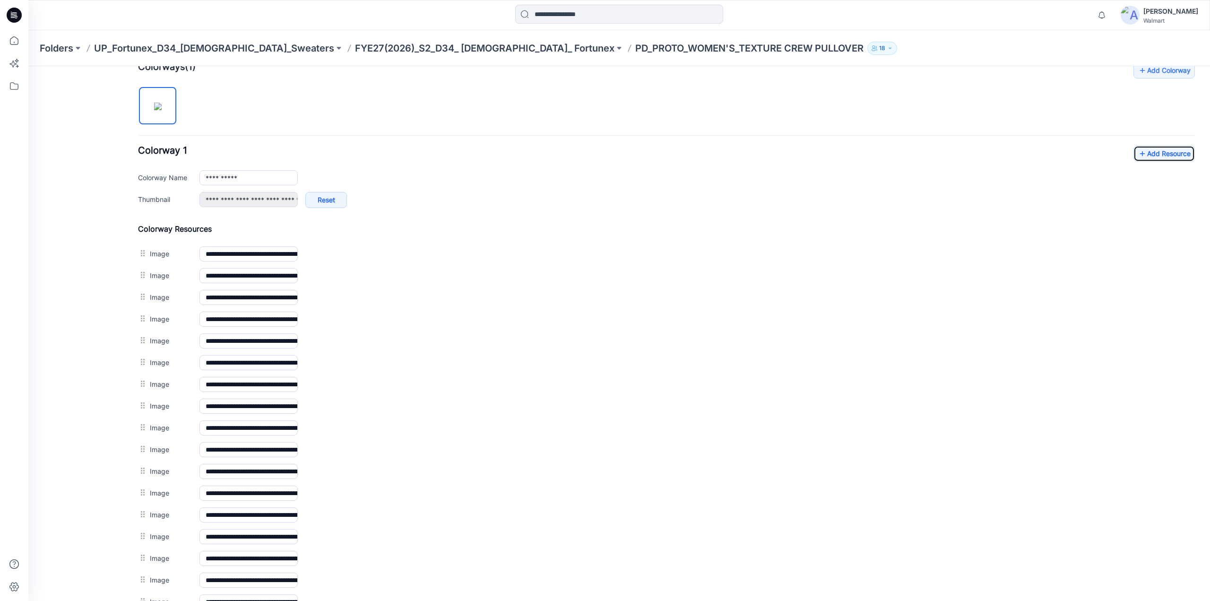
scroll to position [299, 0]
click at [1147, 160] on link "Add Resource" at bounding box center [1164, 154] width 61 height 16
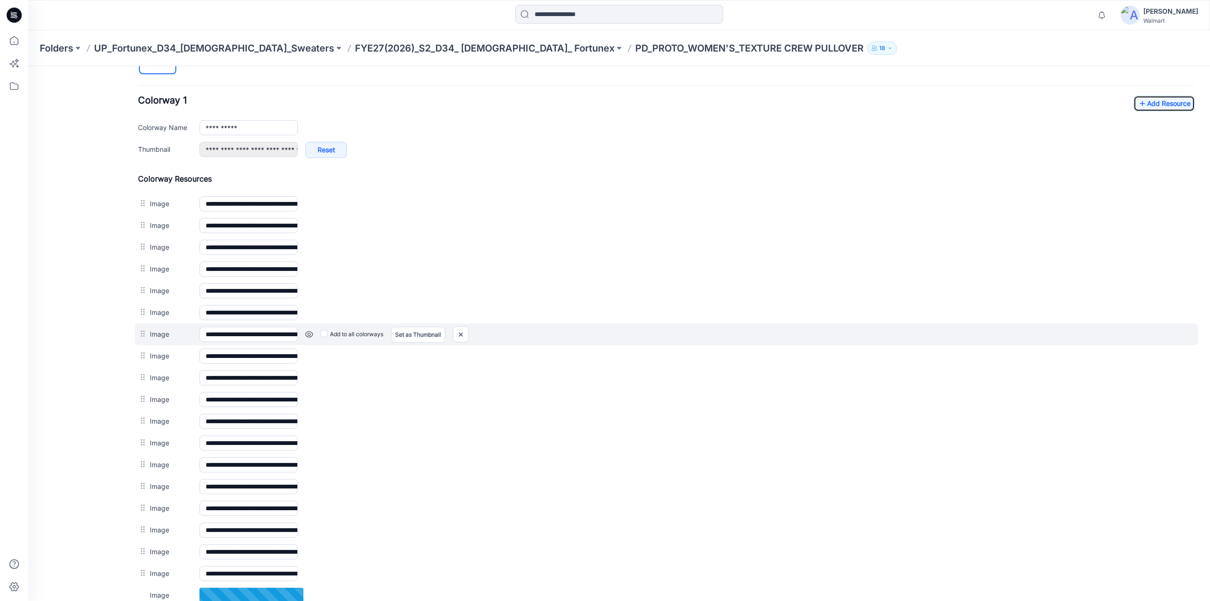
scroll to position [484, 0]
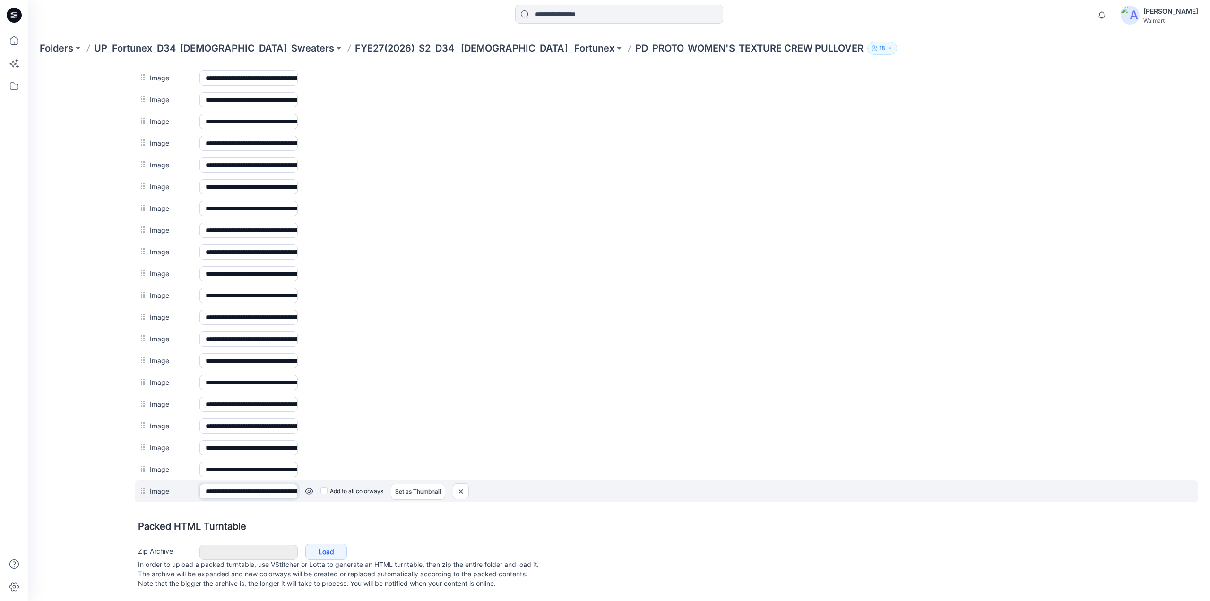
click at [285, 486] on input "**********" at bounding box center [248, 491] width 98 height 15
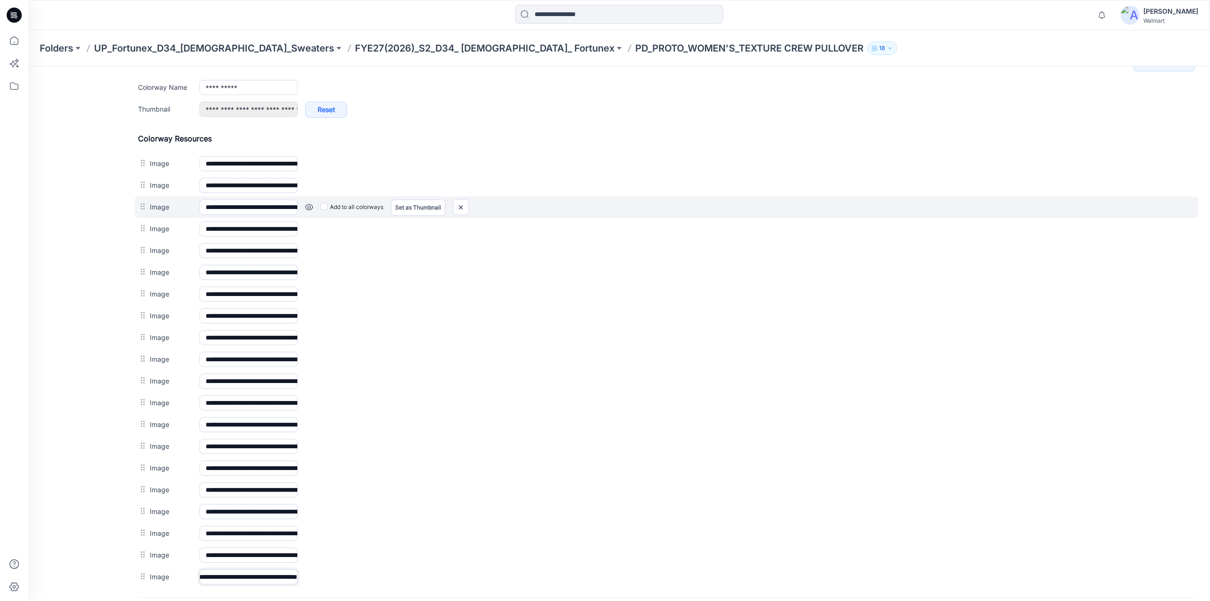
scroll to position [342, 0]
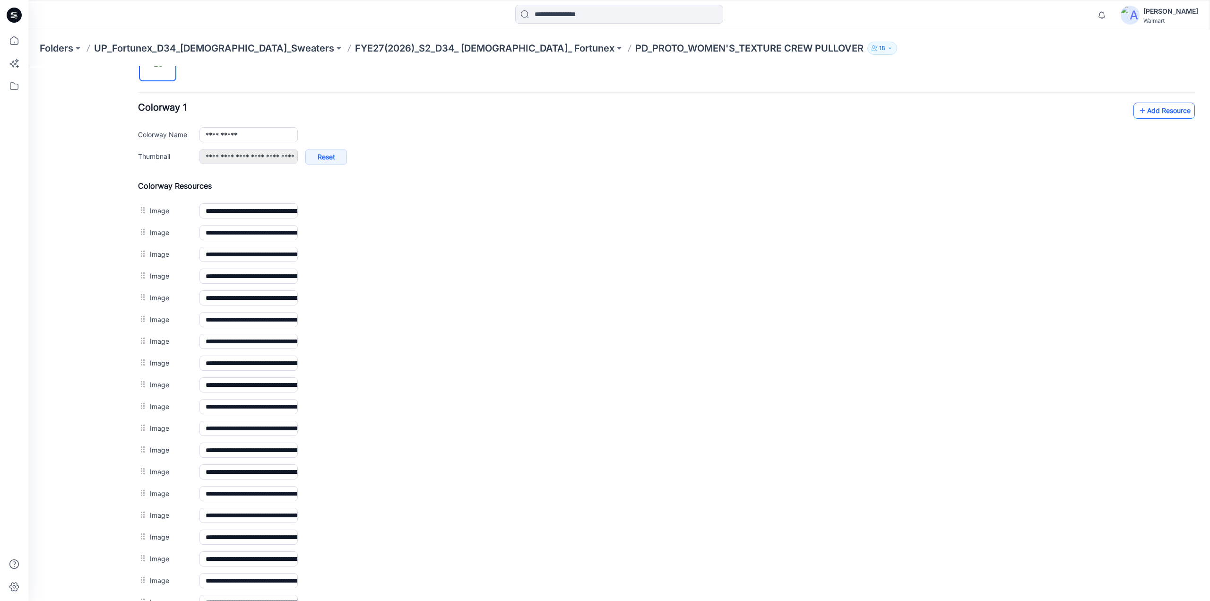
click at [1148, 113] on link "Add Resource" at bounding box center [1164, 111] width 61 height 16
click at [1162, 110] on link "Add Resource" at bounding box center [1164, 111] width 61 height 16
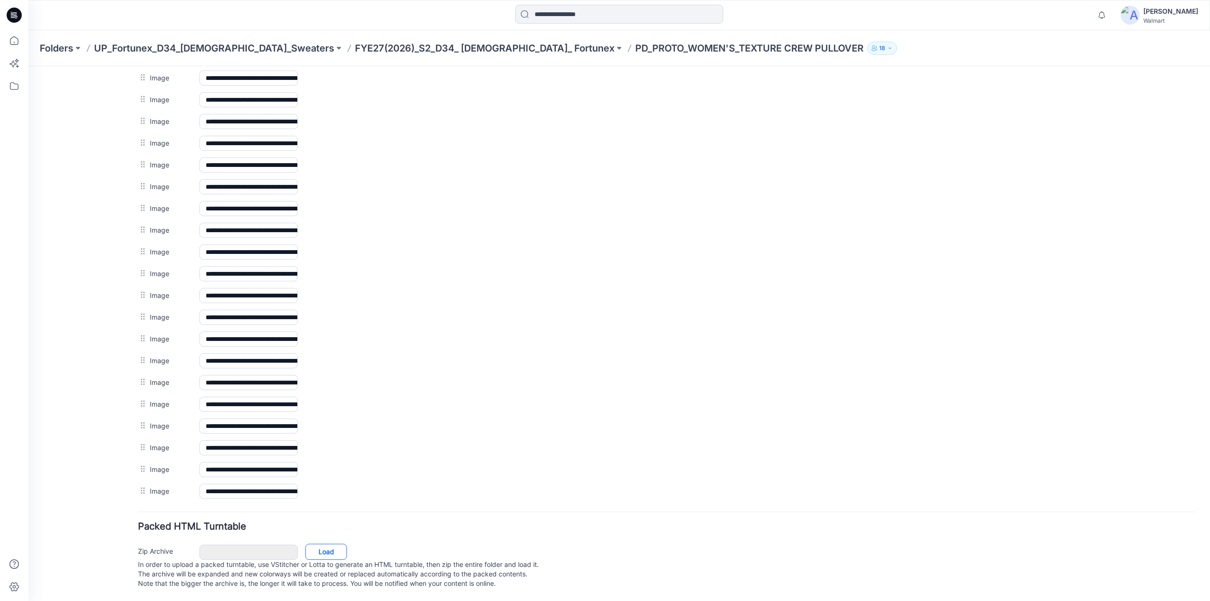
scroll to position [528, 0]
click at [328, 547] on link "Load" at bounding box center [326, 552] width 42 height 16
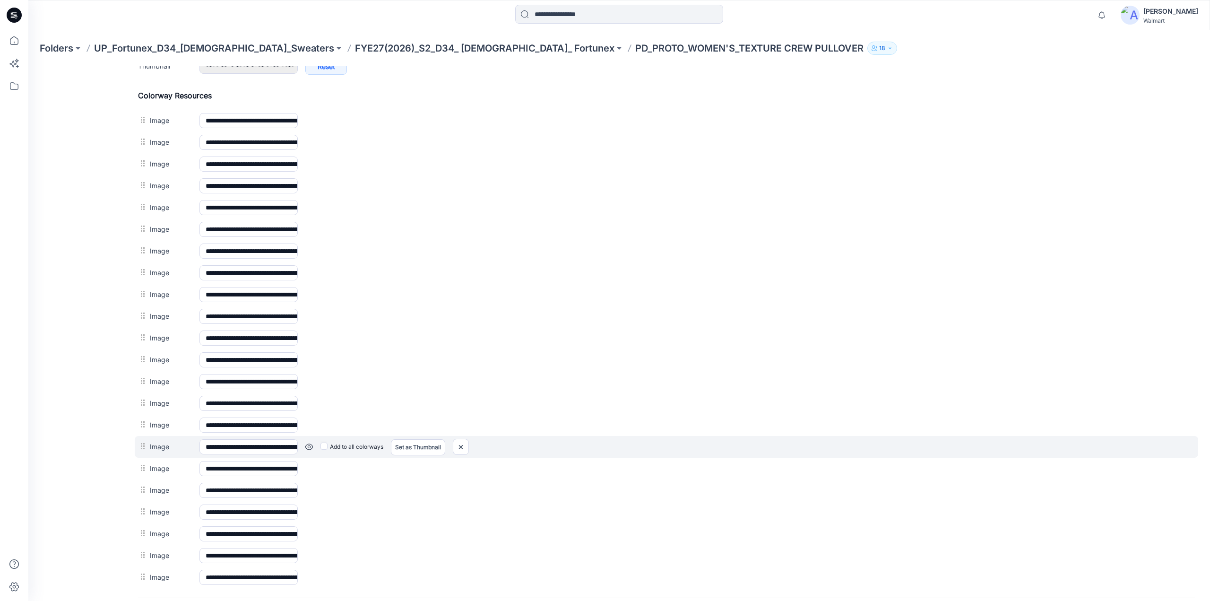
scroll to position [527, 0]
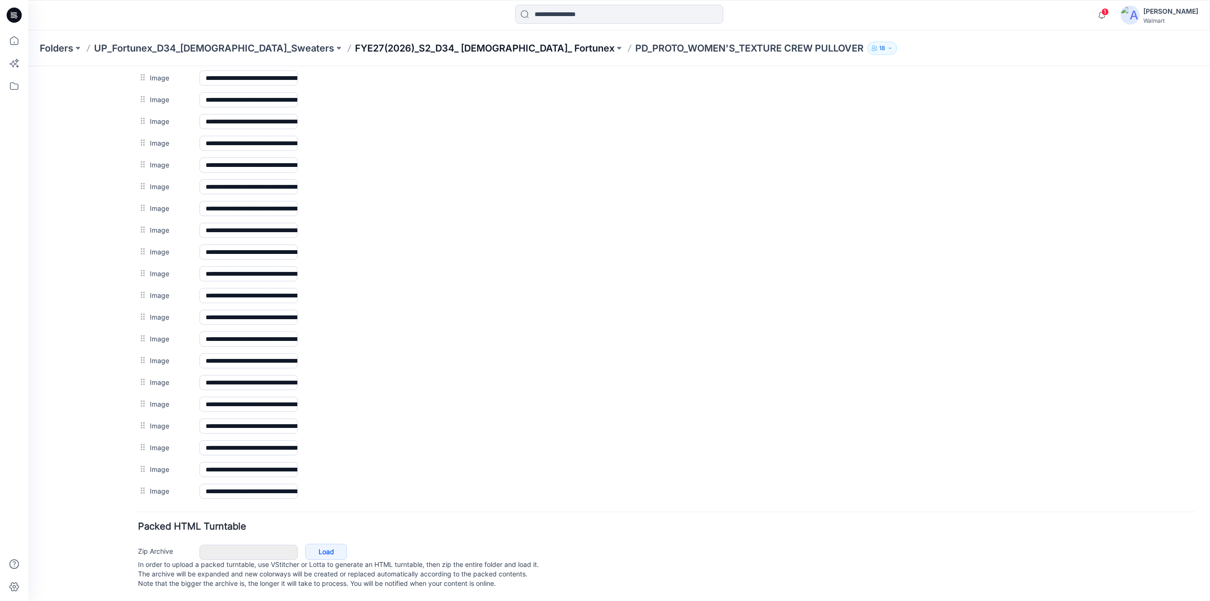
click at [417, 47] on p "FYE27(2026)_S2_D34_ Ladies_ Fortunex" at bounding box center [485, 48] width 260 height 13
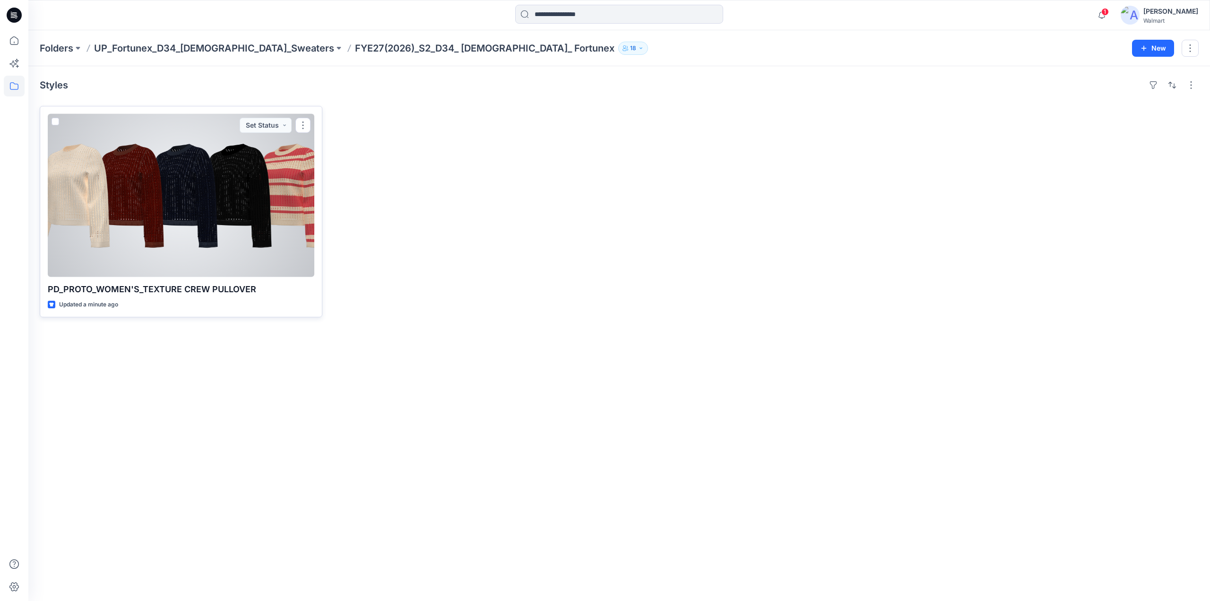
click at [267, 188] on div at bounding box center [181, 195] width 267 height 163
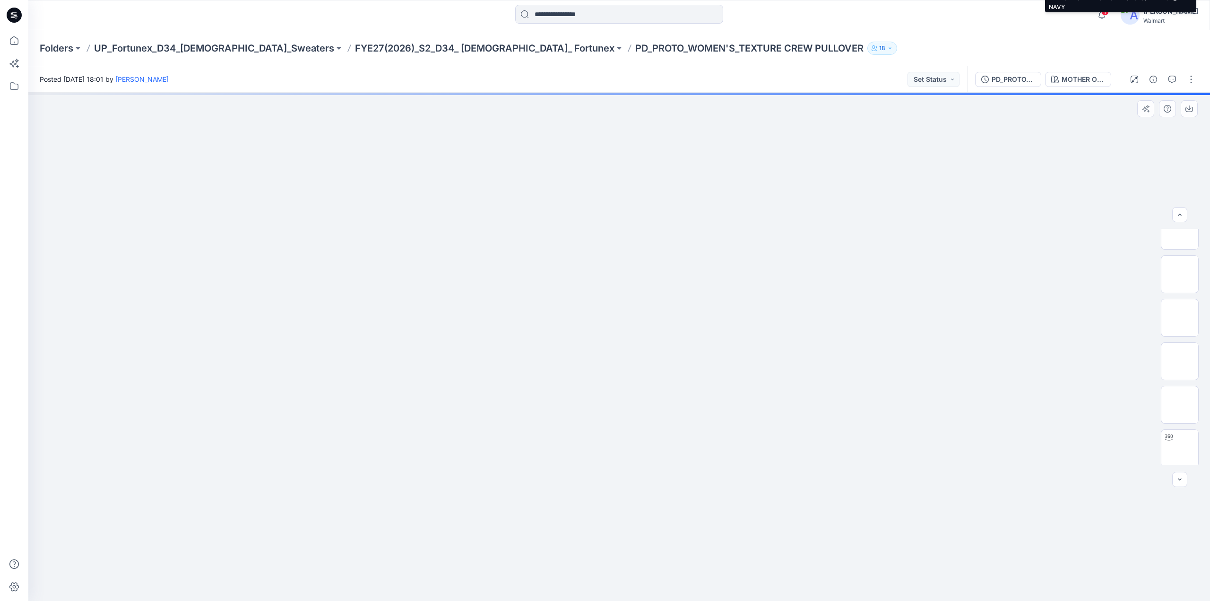
scroll to position [758, 0]
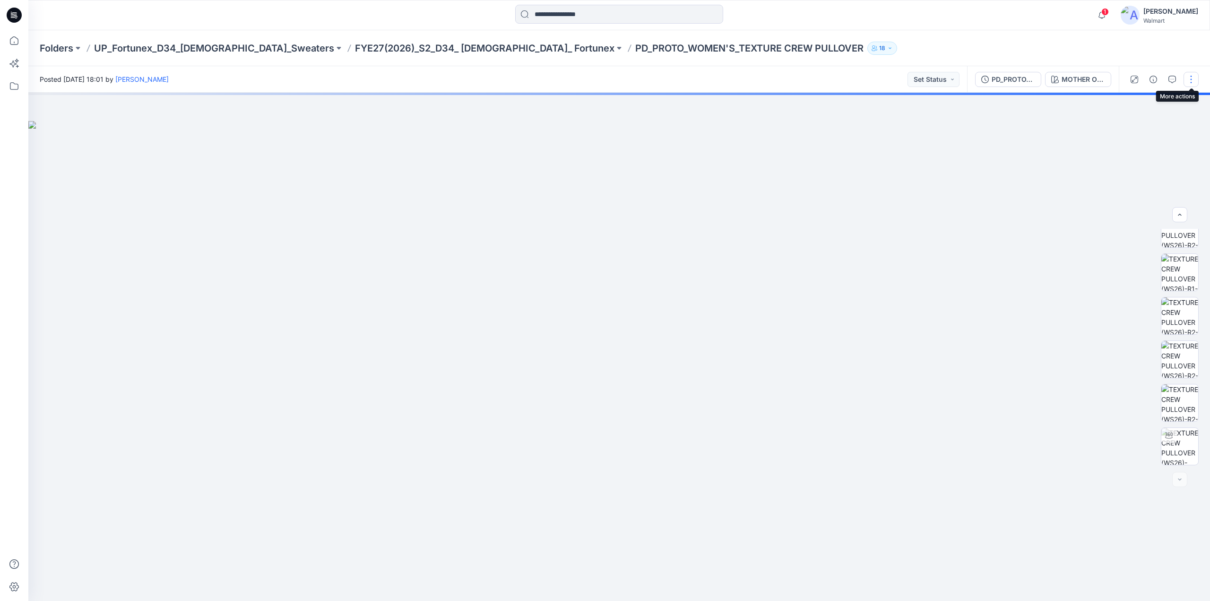
click at [1191, 80] on button "button" at bounding box center [1191, 79] width 15 height 15
click at [1128, 127] on p "Edit" at bounding box center [1131, 128] width 12 height 10
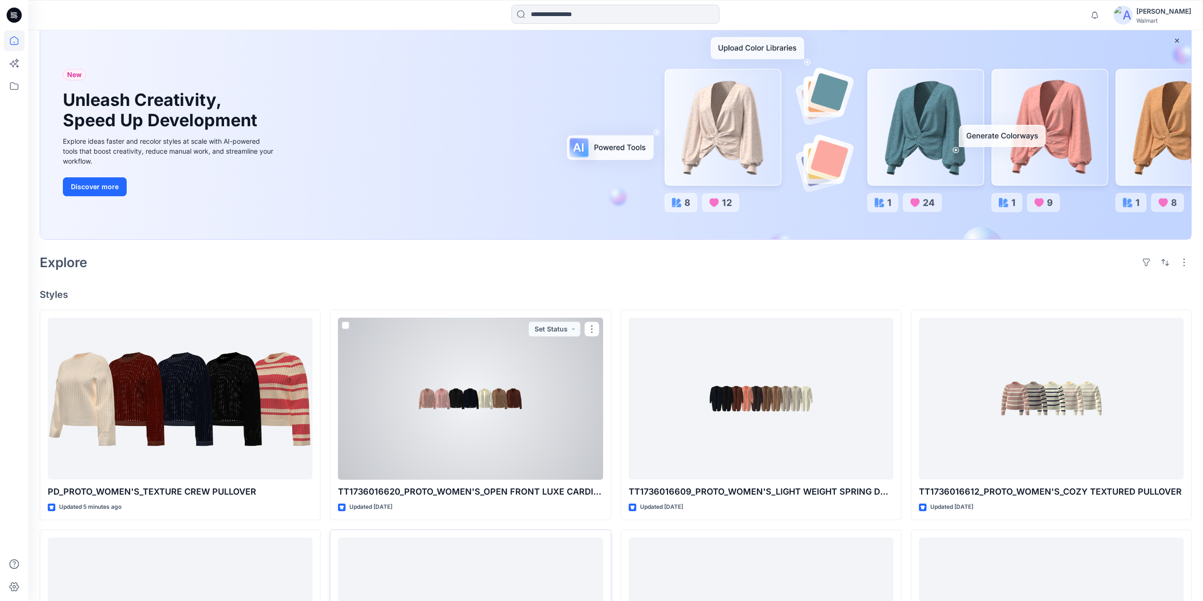
scroll to position [47, 0]
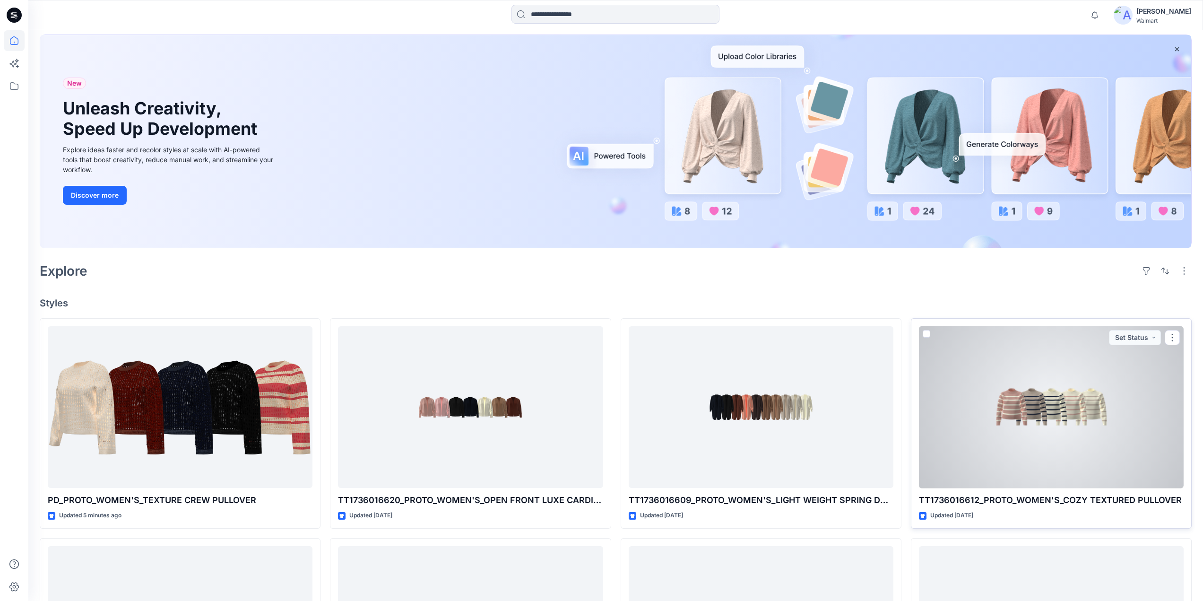
click at [1006, 415] on div at bounding box center [1051, 407] width 265 height 162
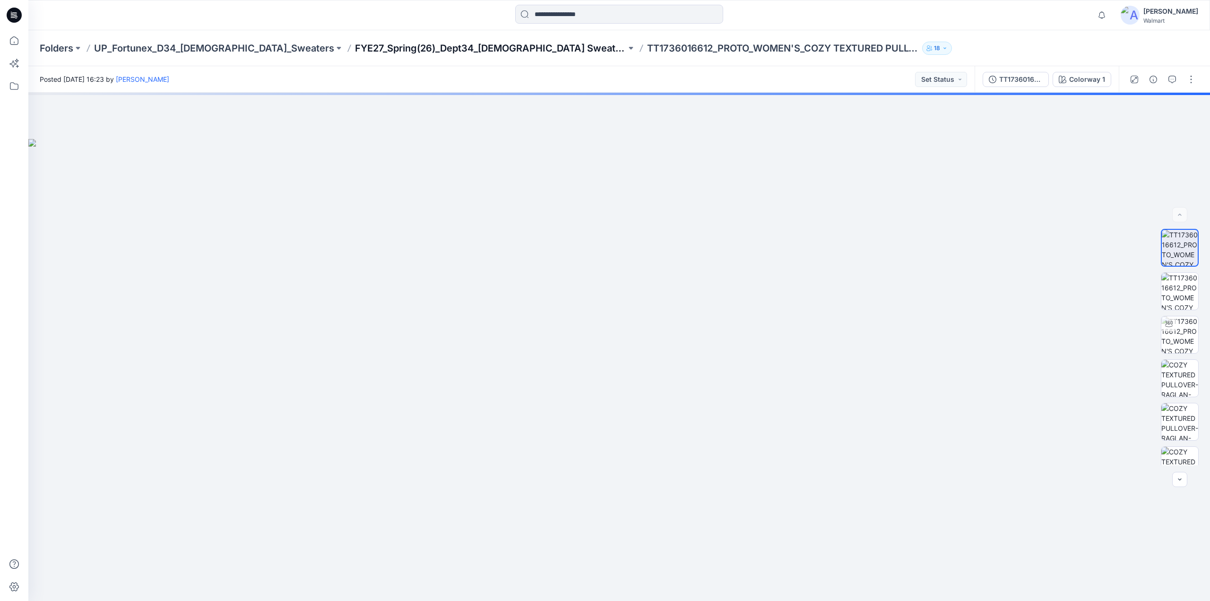
click at [434, 49] on p "FYE27_Spring(26)_Dept34_[DEMOGRAPHIC_DATA] Sweaters_Fortunex" at bounding box center [490, 48] width 271 height 13
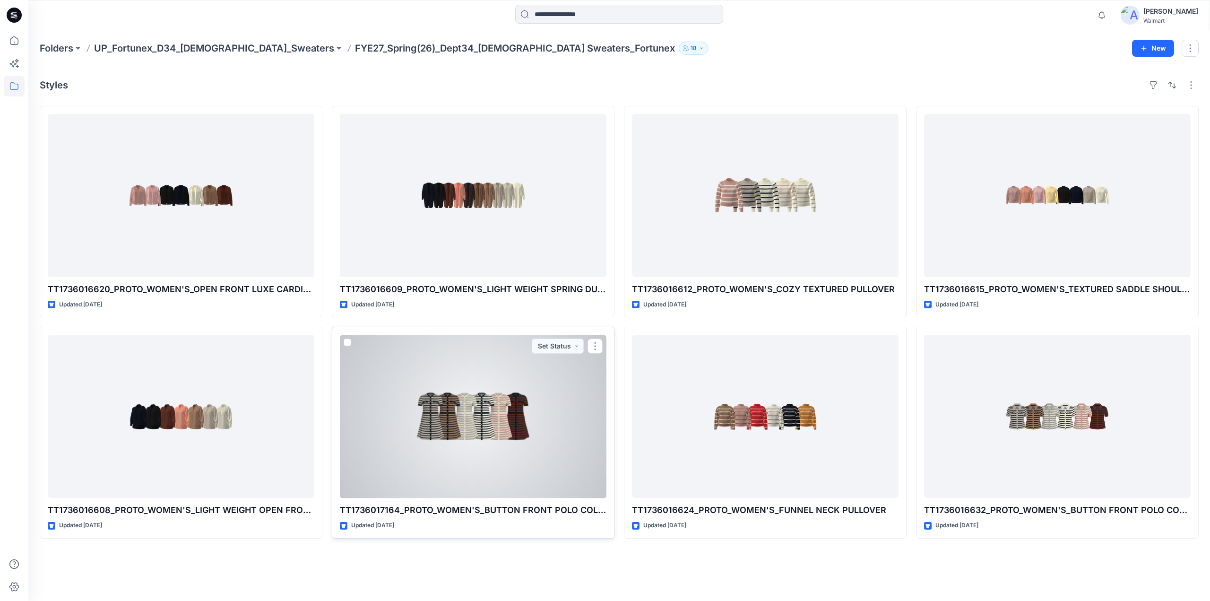
click at [536, 432] on div at bounding box center [473, 416] width 267 height 163
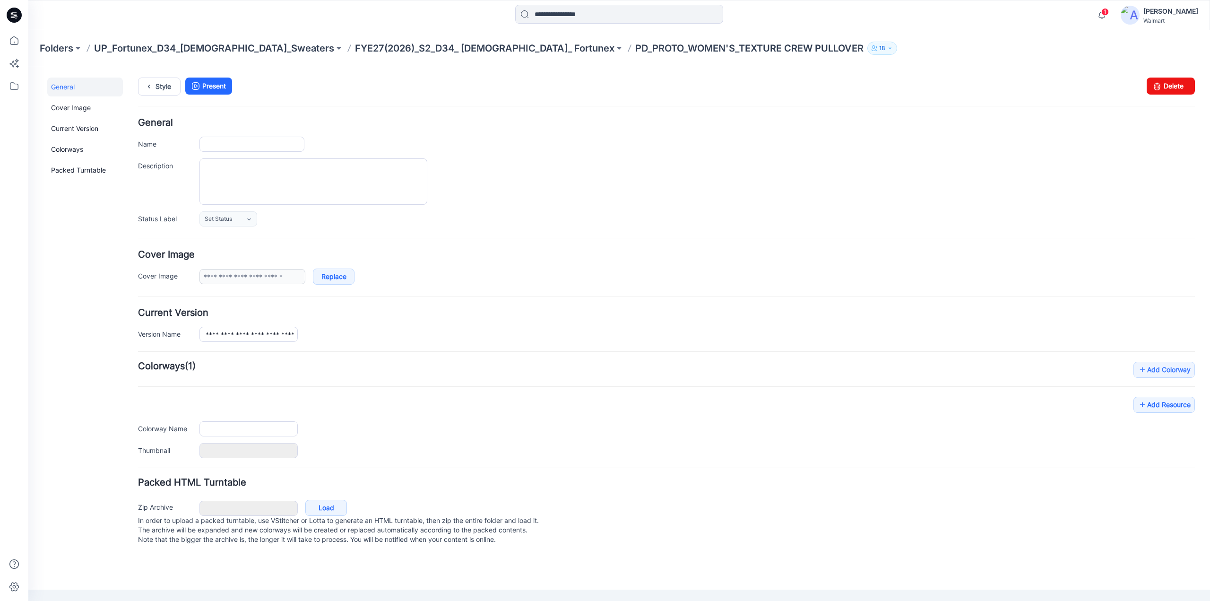
type input "**********"
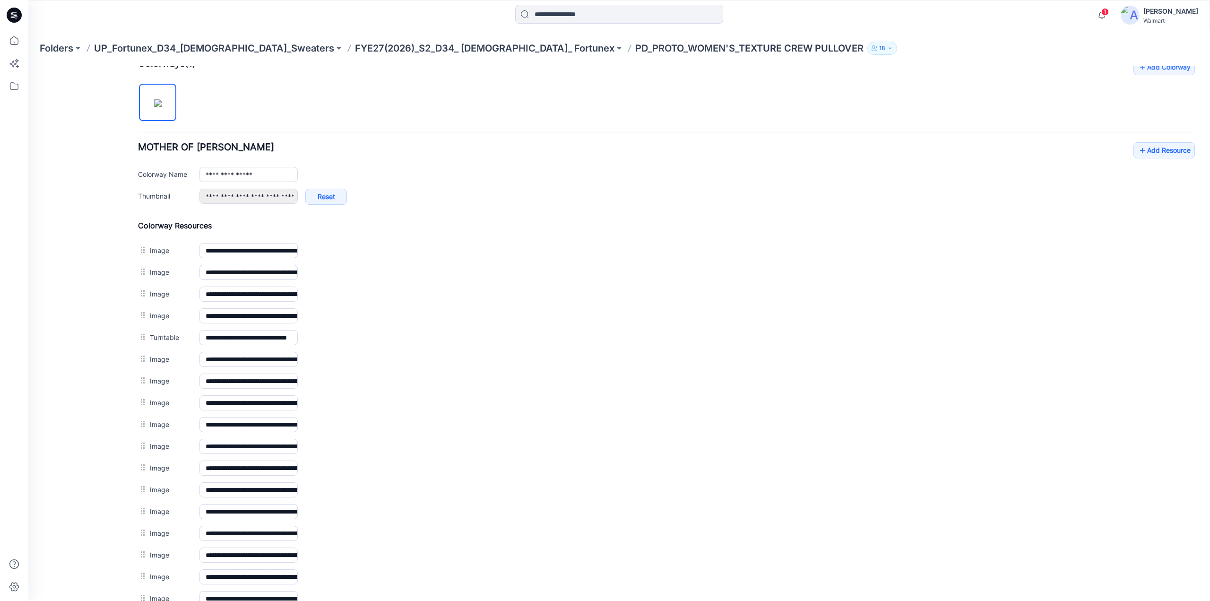
scroll to position [266, 0]
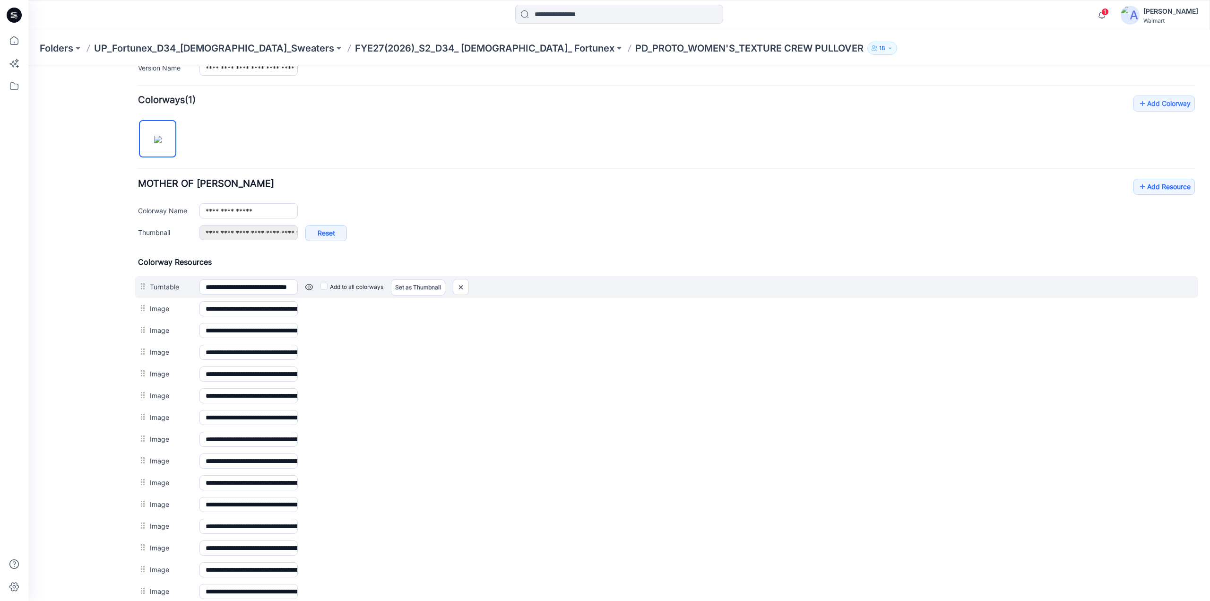
click at [310, 284] on link at bounding box center [309, 287] width 8 height 8
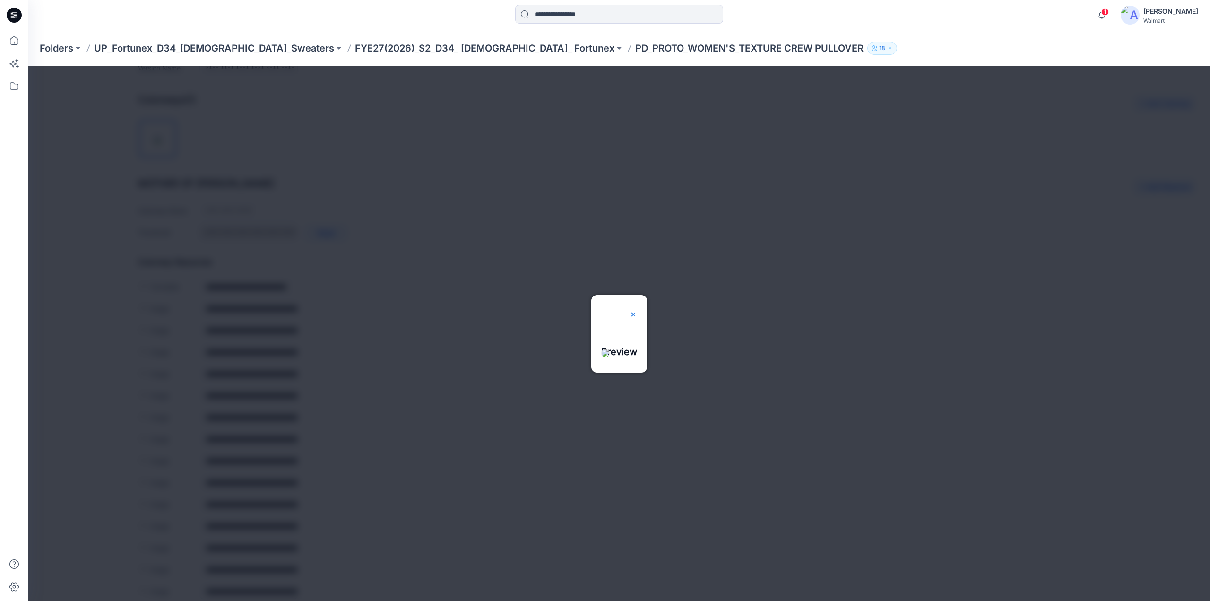
click at [637, 311] on img at bounding box center [634, 315] width 8 height 8
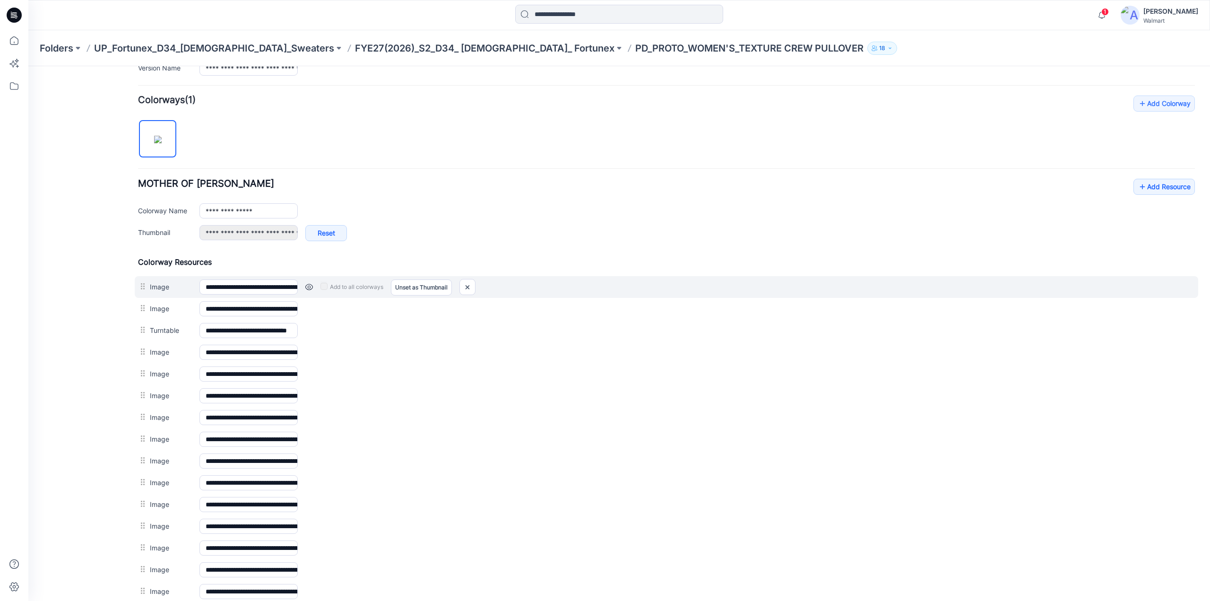
click at [312, 286] on link at bounding box center [309, 287] width 8 height 8
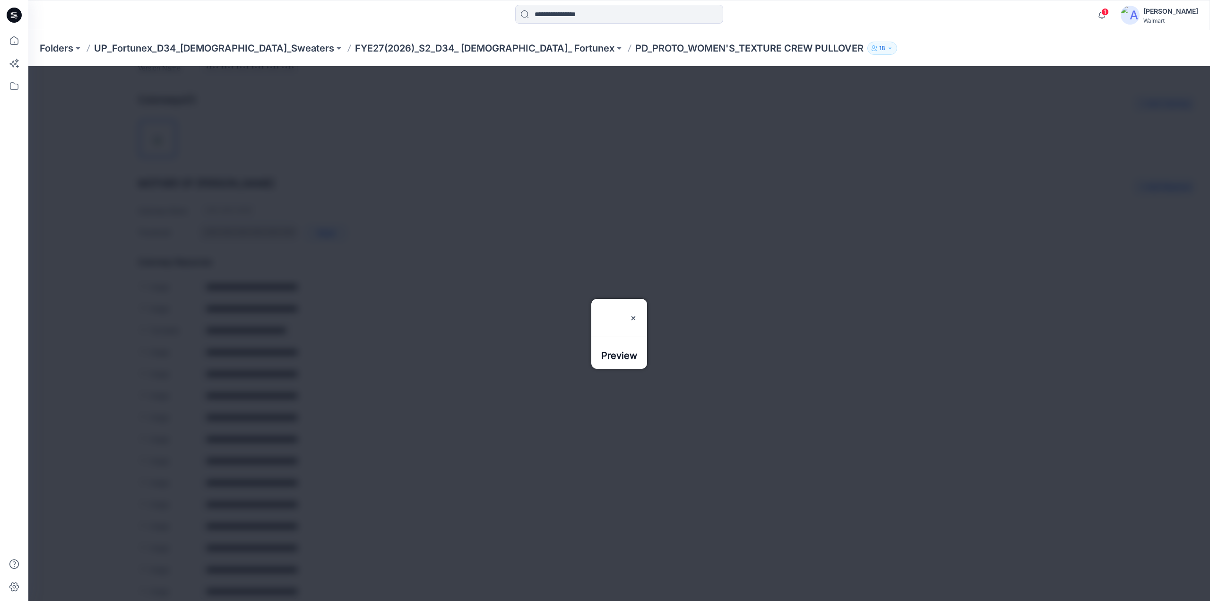
click at [874, 58] on div "Folders UP_Fortunex_D34_Ladies_Sweaters FYE27(2026)_S2_D34_ Ladies_ Fortunex PD…" at bounding box center [619, 48] width 1182 height 36
click at [637, 311] on img at bounding box center [634, 315] width 8 height 8
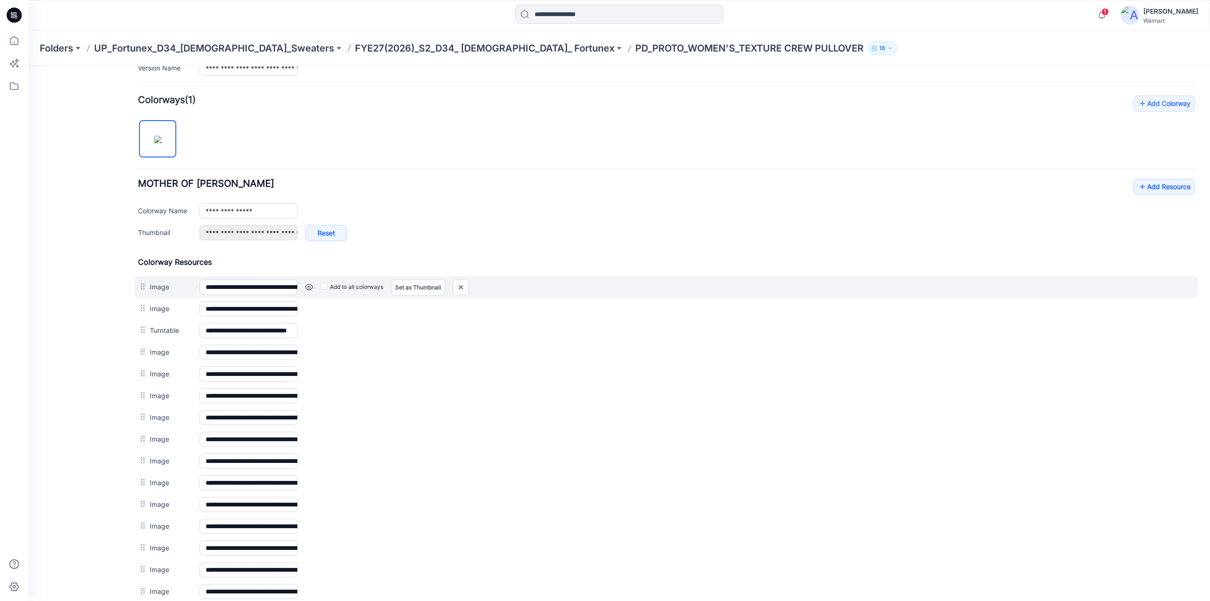
click at [308, 286] on link at bounding box center [309, 287] width 8 height 8
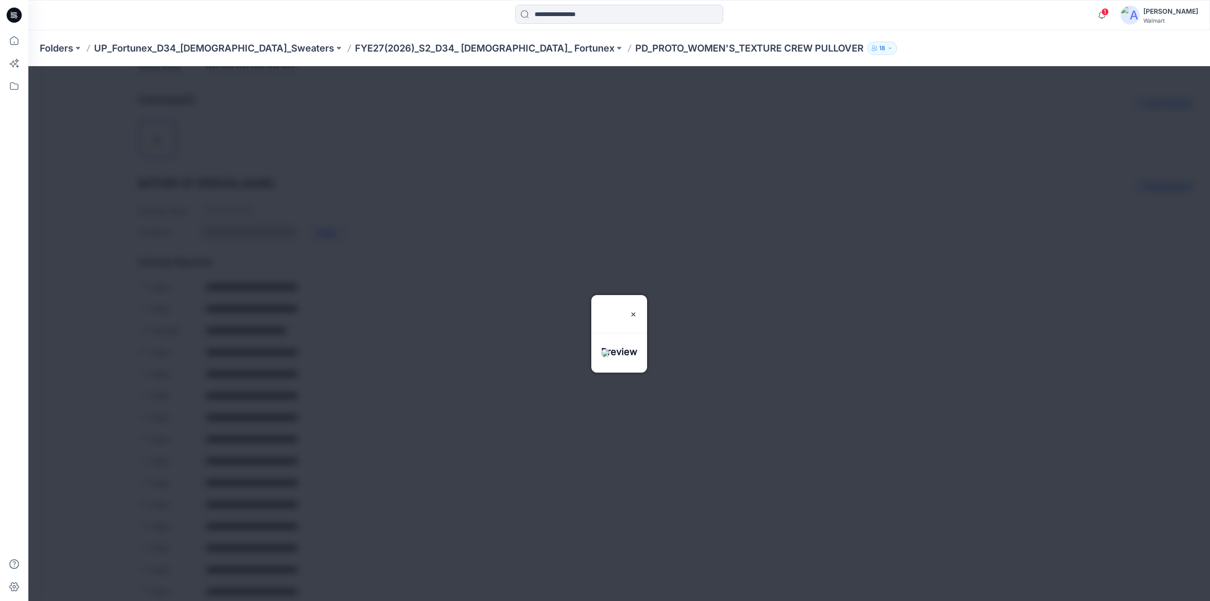
click at [947, 43] on div "Folders UP_Fortunex_D34_Ladies_Sweaters FYE27(2026)_S2_D34_ Ladies_ Fortunex PD…" at bounding box center [582, 48] width 1085 height 13
click at [637, 311] on img at bounding box center [634, 315] width 8 height 8
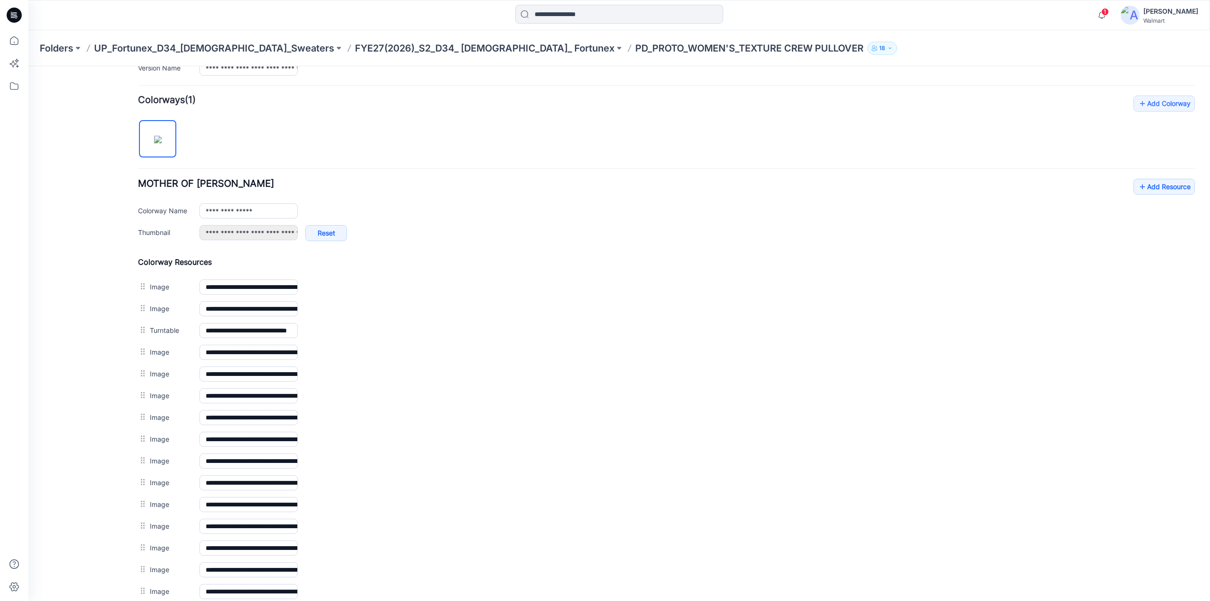
click at [635, 48] on p "PD_PROTO_WOMEN'S_TEXTURE CREW PULLOVER" at bounding box center [749, 48] width 228 height 13
click at [457, 48] on p "FYE27(2026)_S2_D34_ Ladies_ Fortunex" at bounding box center [485, 48] width 260 height 13
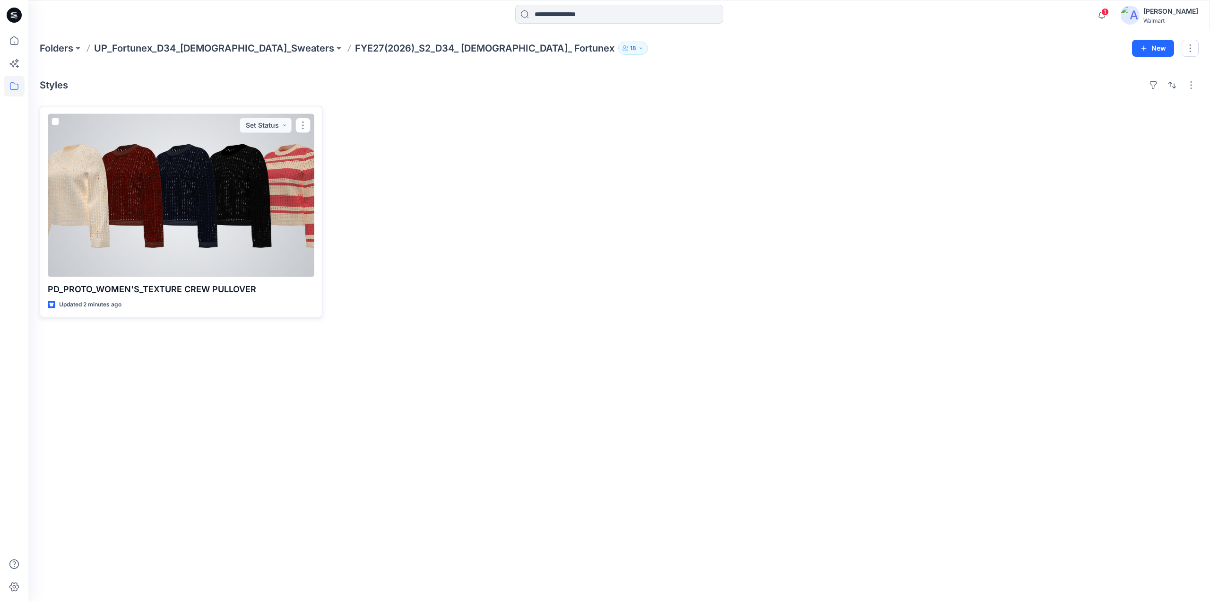
click at [243, 215] on div at bounding box center [181, 195] width 267 height 163
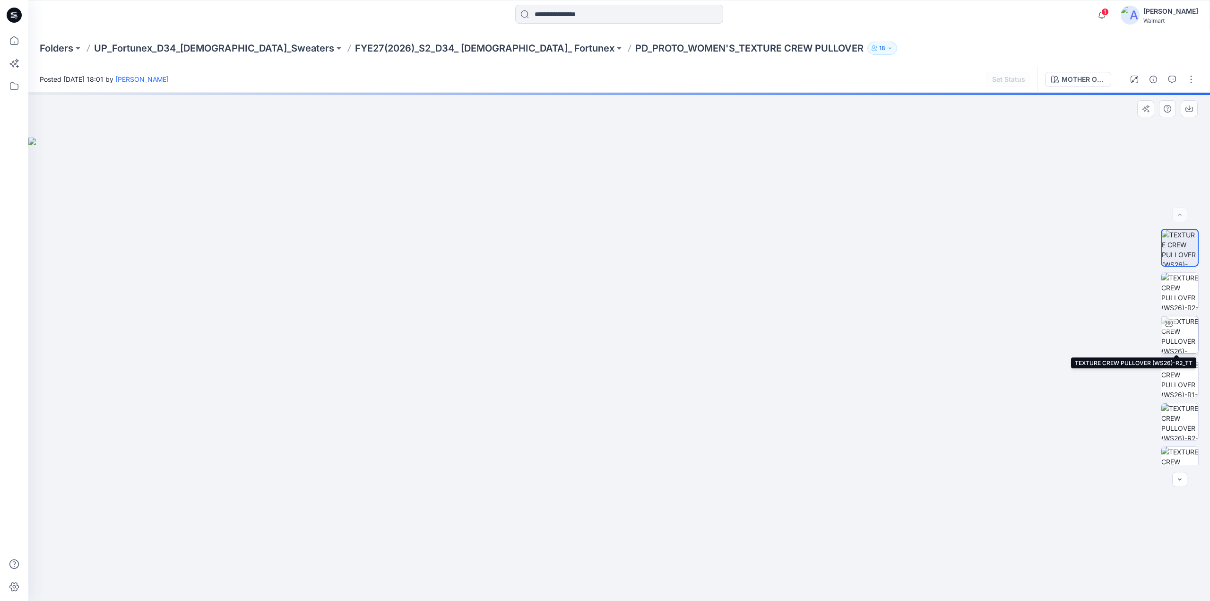
click at [1179, 333] on img at bounding box center [1180, 334] width 37 height 37
drag, startPoint x: 644, startPoint y: 270, endPoint x: 754, endPoint y: 533, distance: 284.6
click at [656, 436] on img at bounding box center [619, 326] width 638 height 549
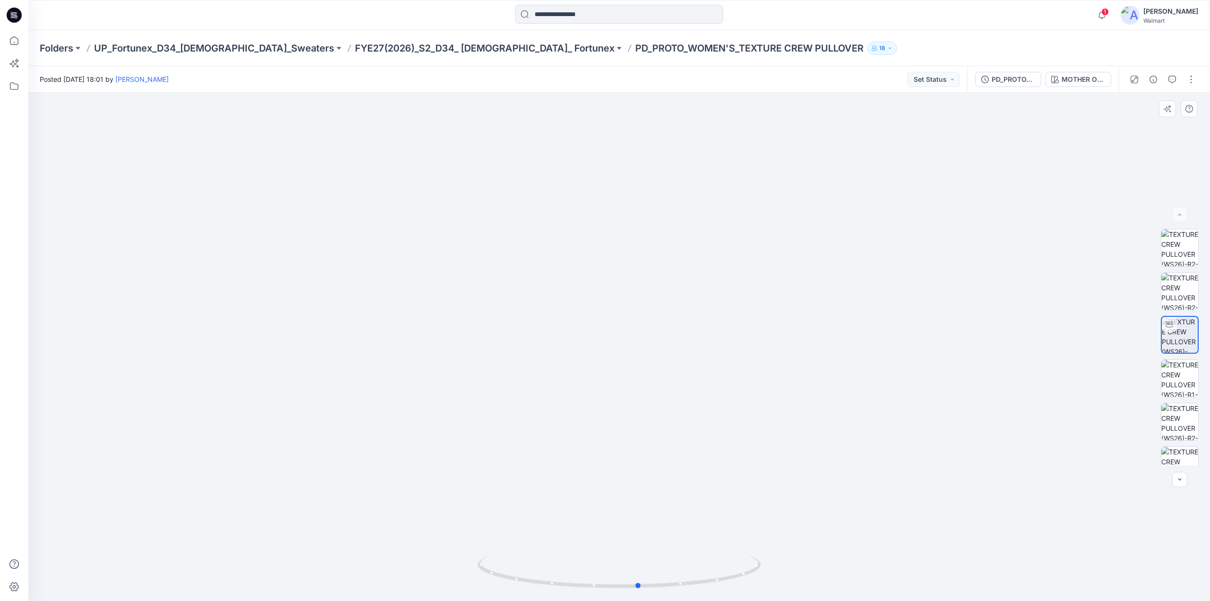
drag, startPoint x: 754, startPoint y: 570, endPoint x: 774, endPoint y: 566, distance: 20.2
